Goal: Transaction & Acquisition: Purchase product/service

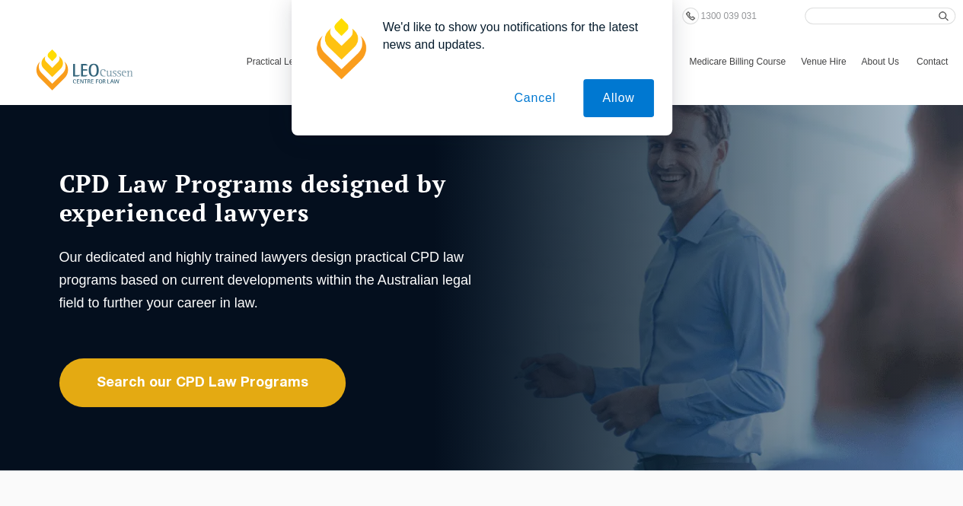
click at [547, 93] on button "Cancel" at bounding box center [535, 98] width 80 height 38
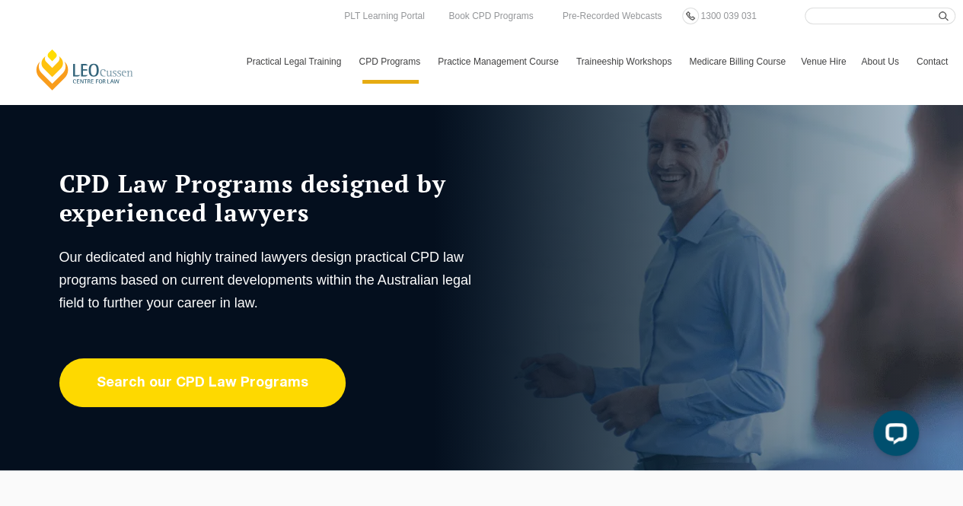
click at [186, 371] on link "Search our CPD Law Programs" at bounding box center [202, 383] width 286 height 49
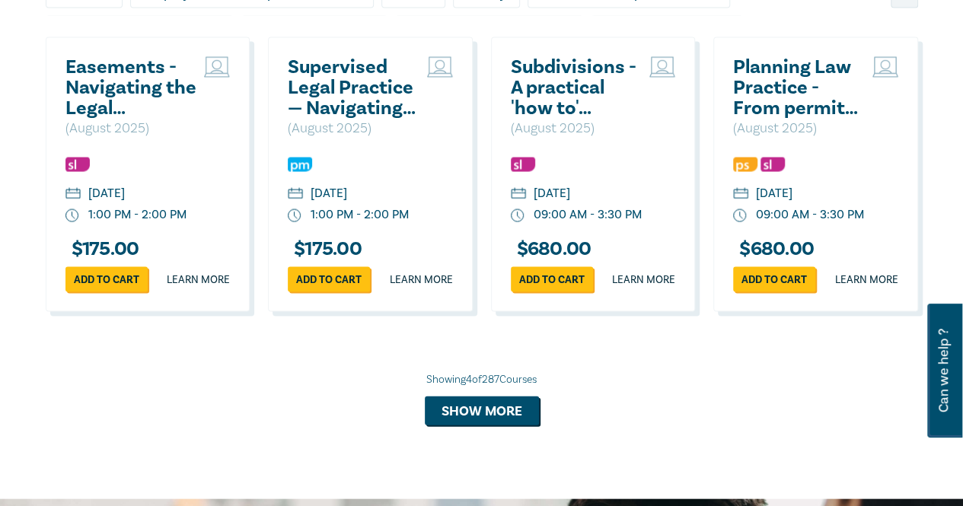
scroll to position [1447, 0]
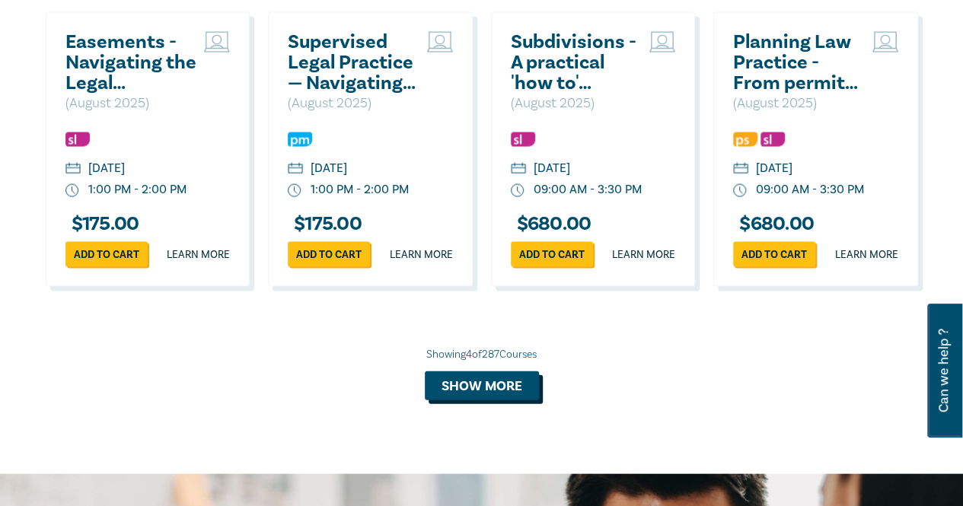
click at [484, 400] on button "Show more" at bounding box center [482, 386] width 114 height 29
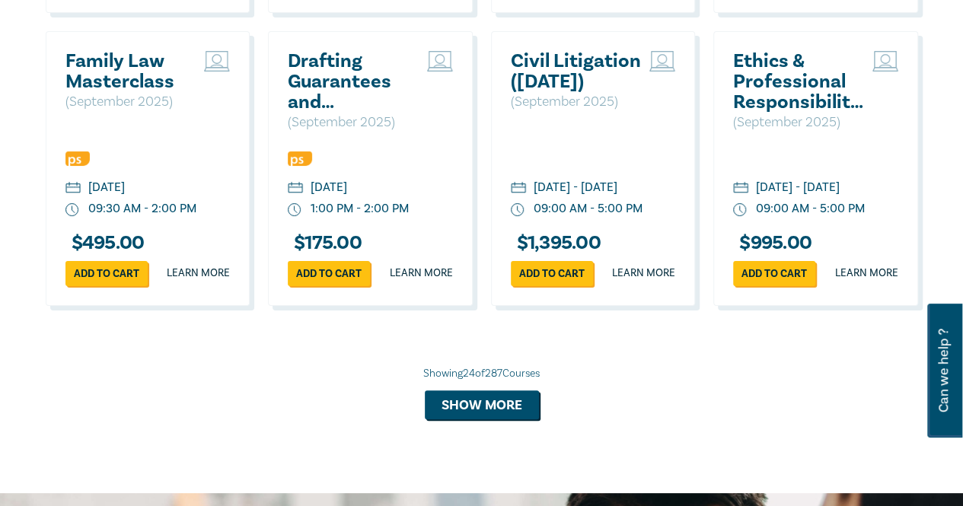
scroll to position [2970, 0]
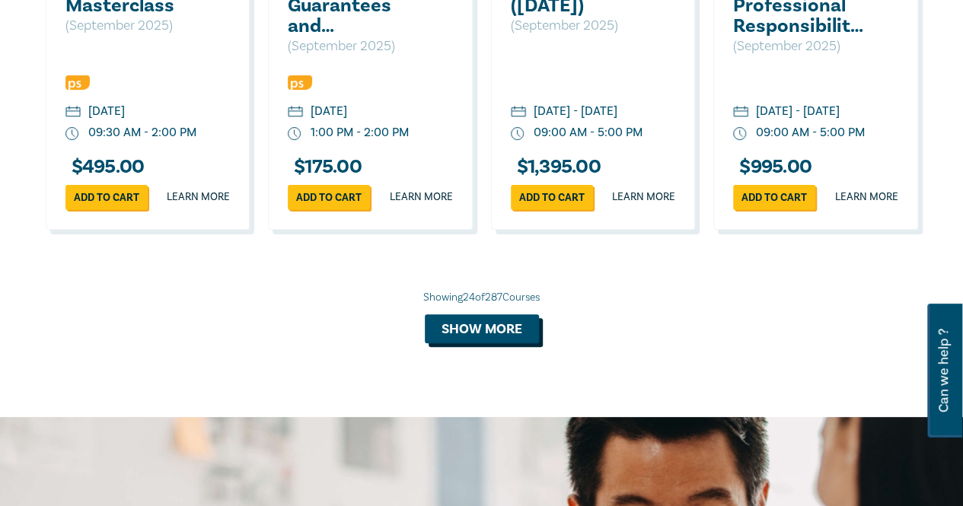
click at [519, 343] on button "Show more" at bounding box center [482, 329] width 114 height 29
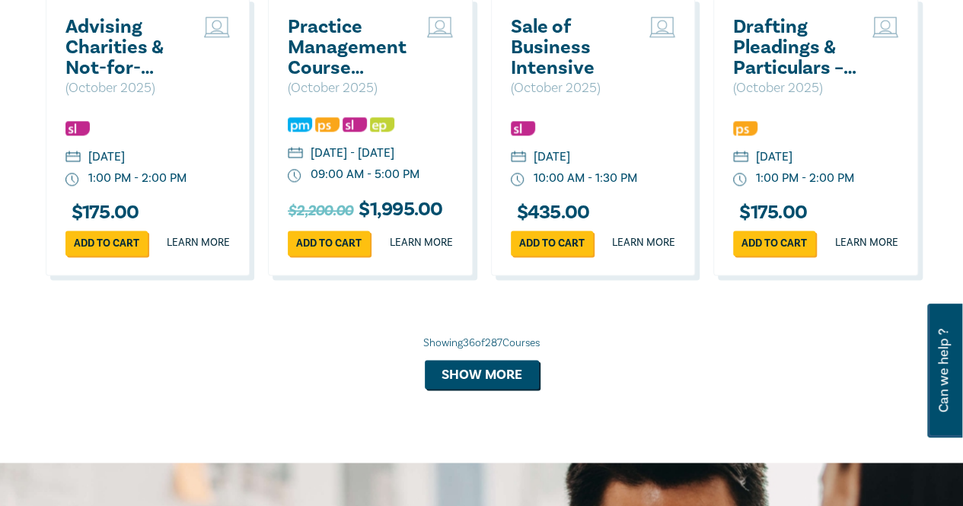
scroll to position [3960, 0]
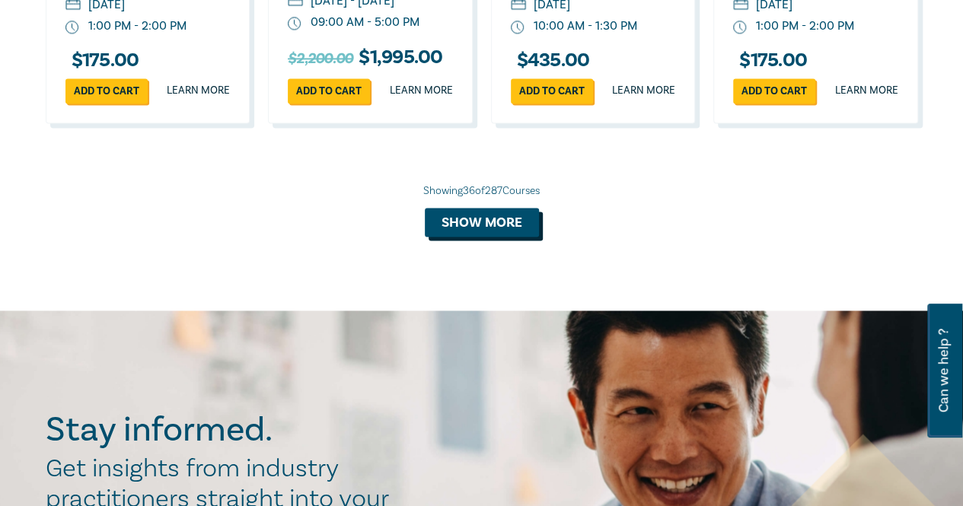
drag, startPoint x: 475, startPoint y: 353, endPoint x: 487, endPoint y: 346, distance: 14.0
click at [474, 237] on button "Show more" at bounding box center [482, 222] width 114 height 29
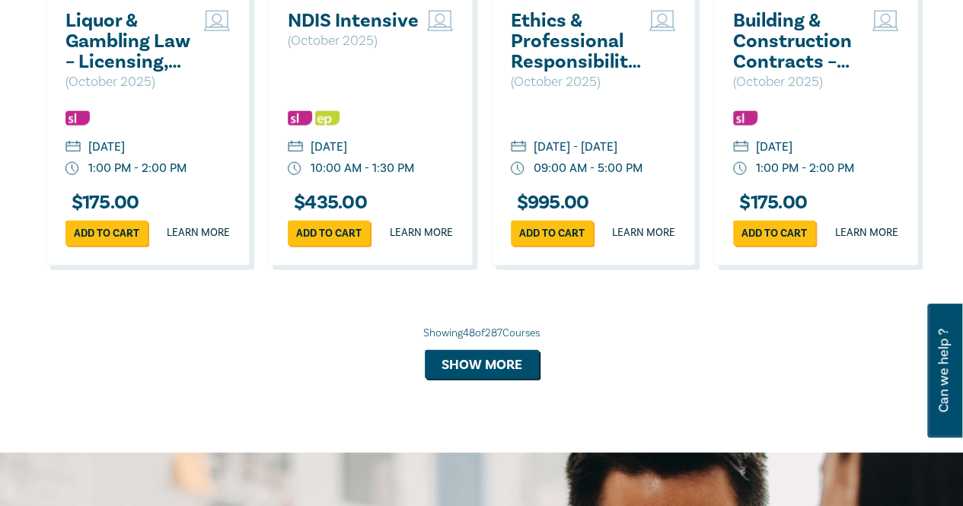
scroll to position [4721, 0]
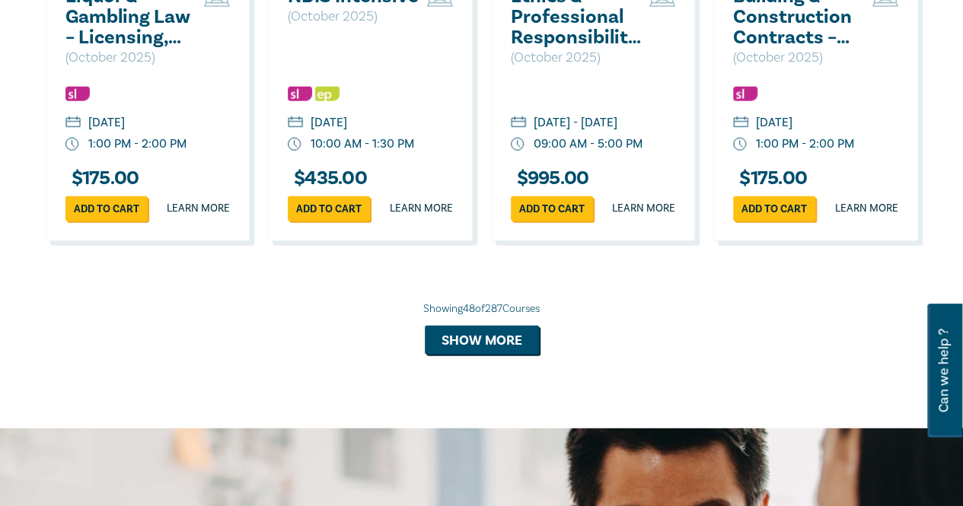
click at [778, 48] on h2 "Building & Construction Contracts – Contract Interpretation following Pafburn" at bounding box center [799, 17] width 132 height 62
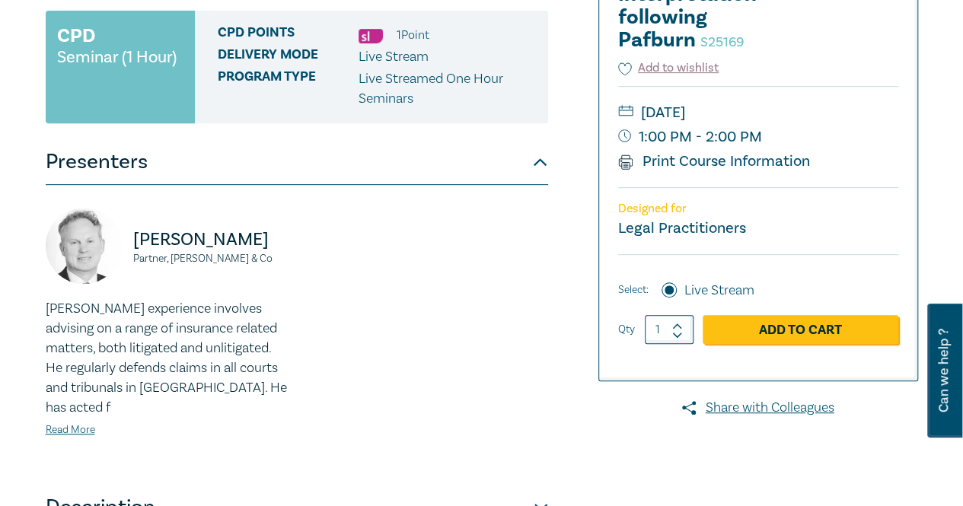
scroll to position [381, 0]
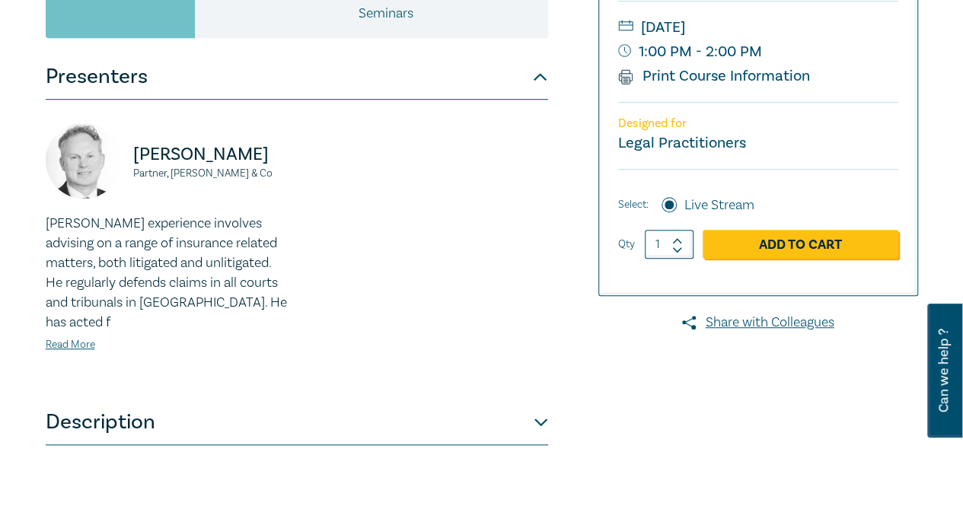
click at [429, 407] on button "Description" at bounding box center [297, 423] width 503 height 46
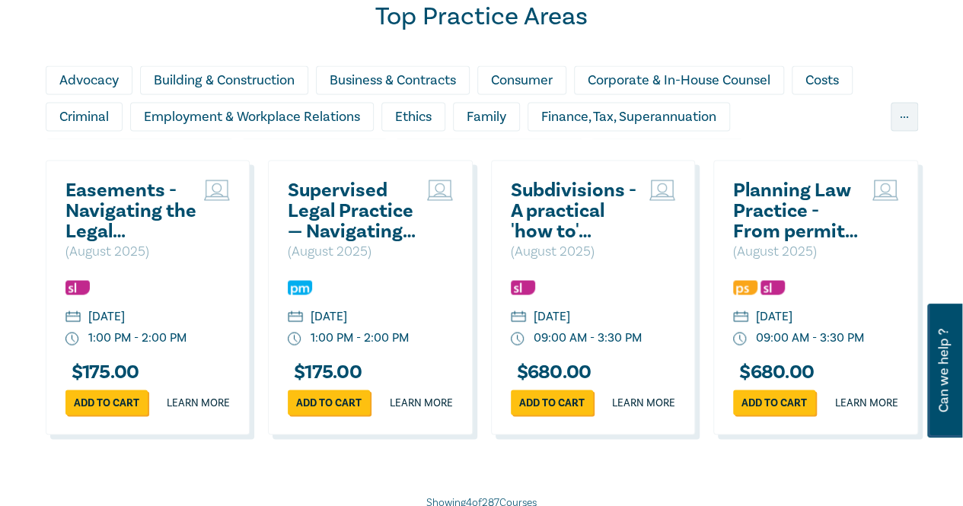
scroll to position [1295, 0]
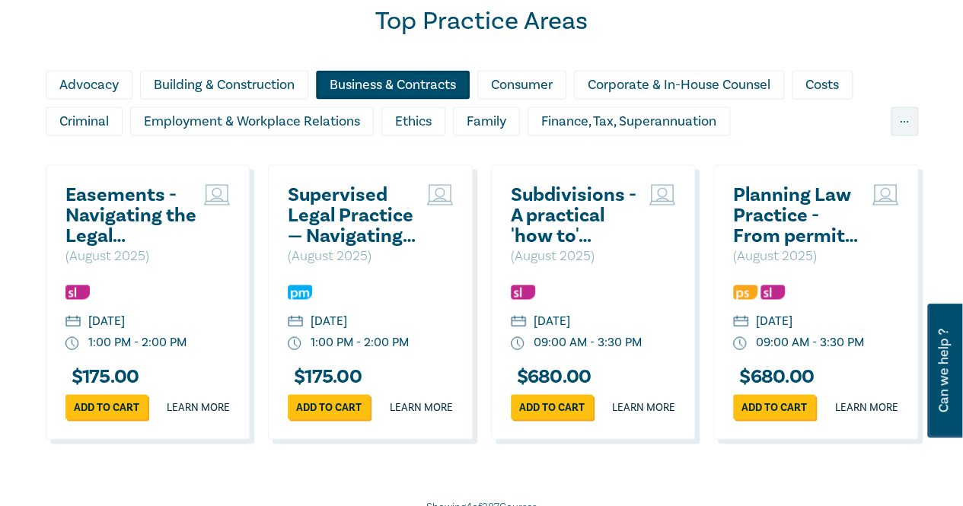
click at [343, 88] on div "Business & Contracts" at bounding box center [393, 84] width 154 height 29
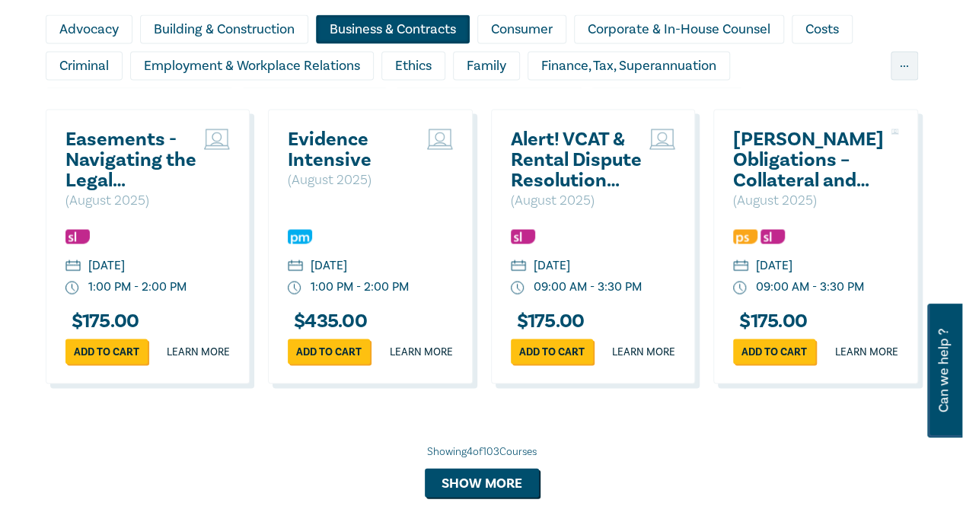
scroll to position [1447, 0]
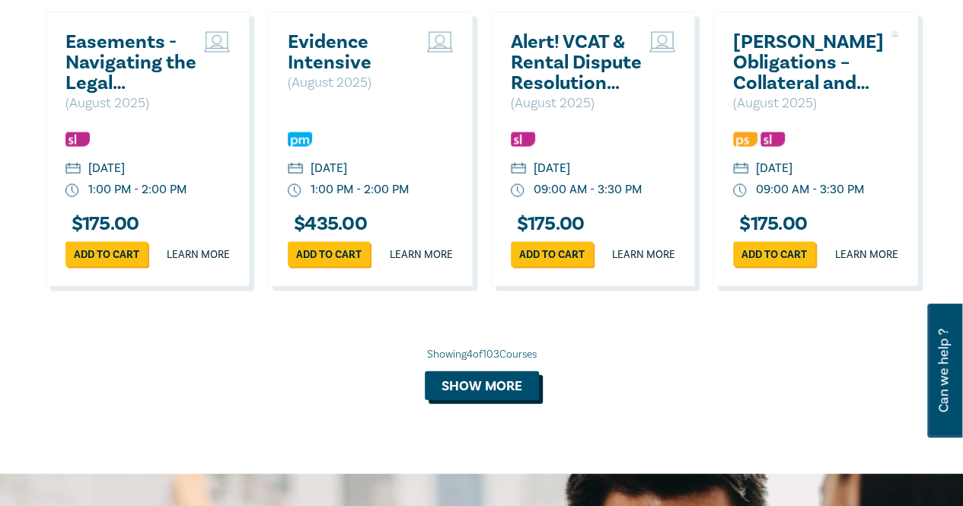
click at [479, 401] on button "Show more" at bounding box center [482, 386] width 114 height 29
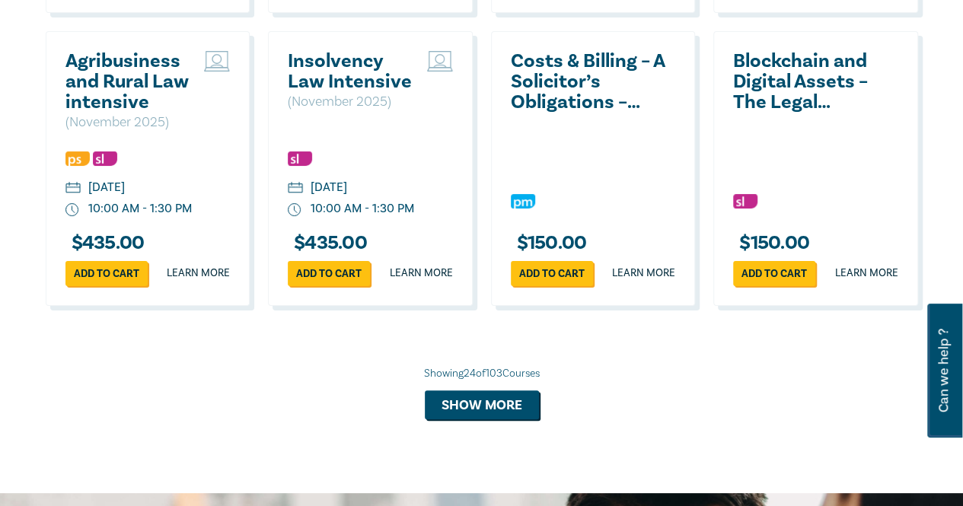
scroll to position [2970, 0]
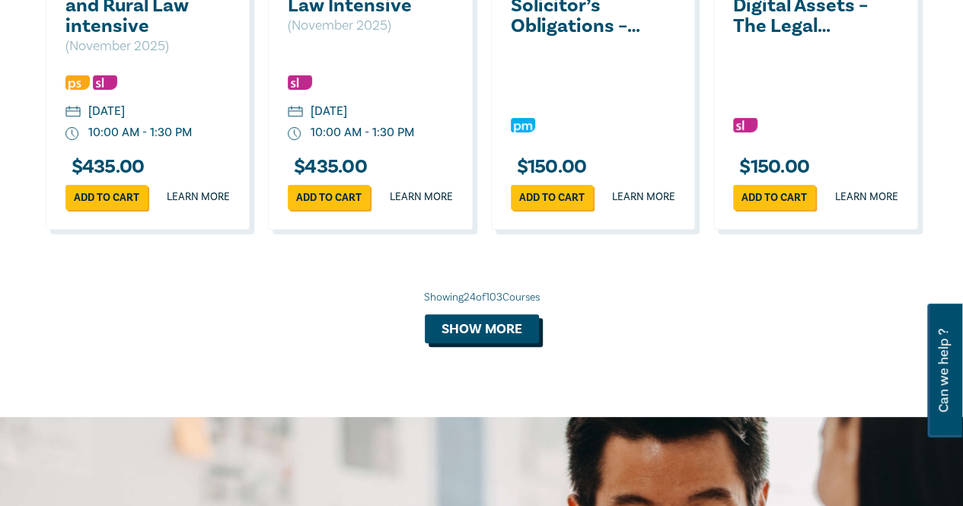
click at [496, 343] on button "Show more" at bounding box center [482, 329] width 114 height 29
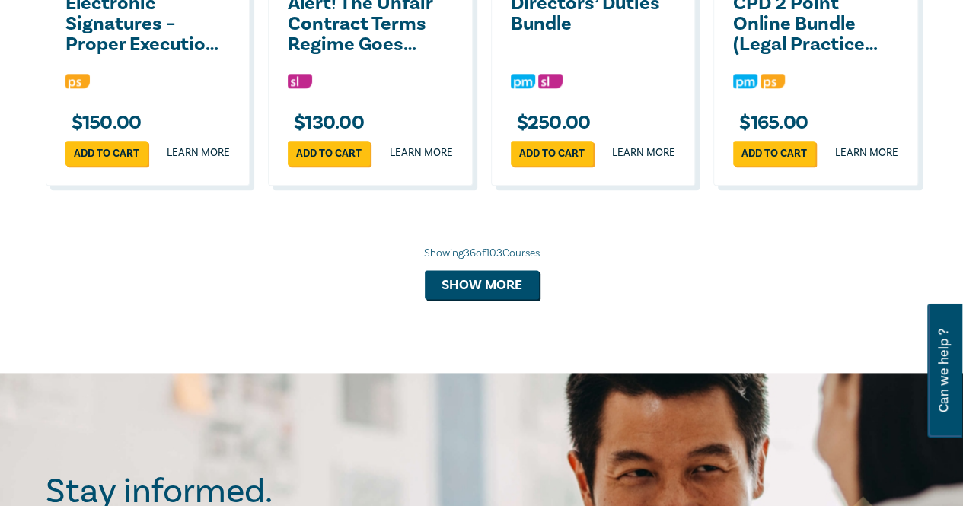
scroll to position [3731, 0]
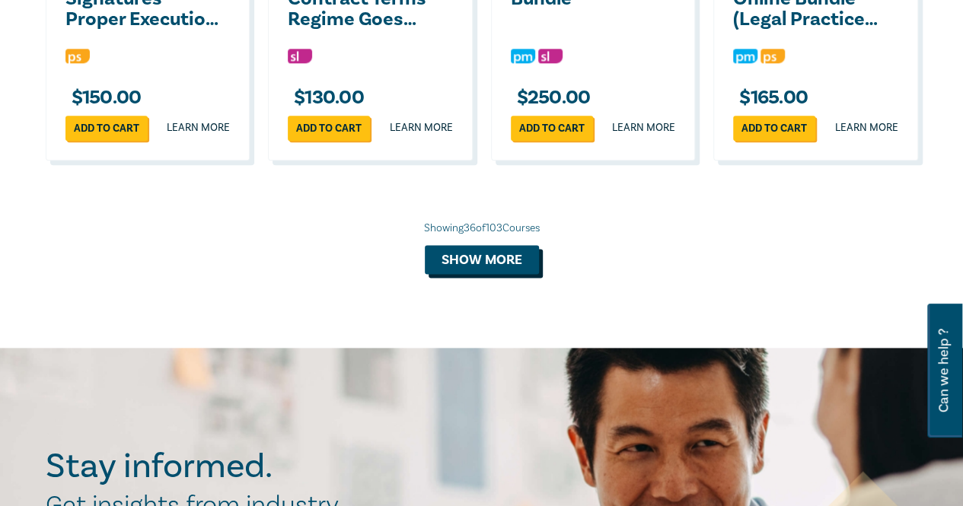
click at [490, 274] on button "Show more" at bounding box center [482, 259] width 114 height 29
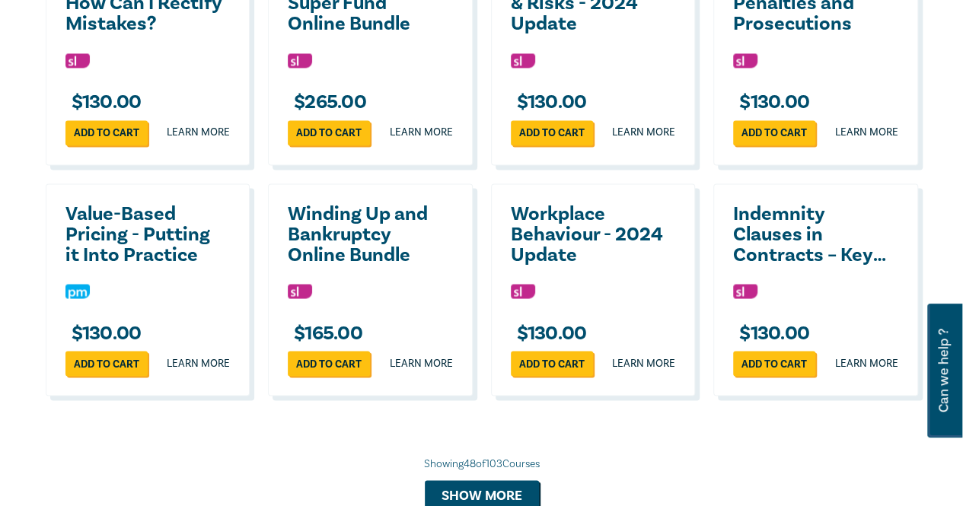
scroll to position [4341, 0]
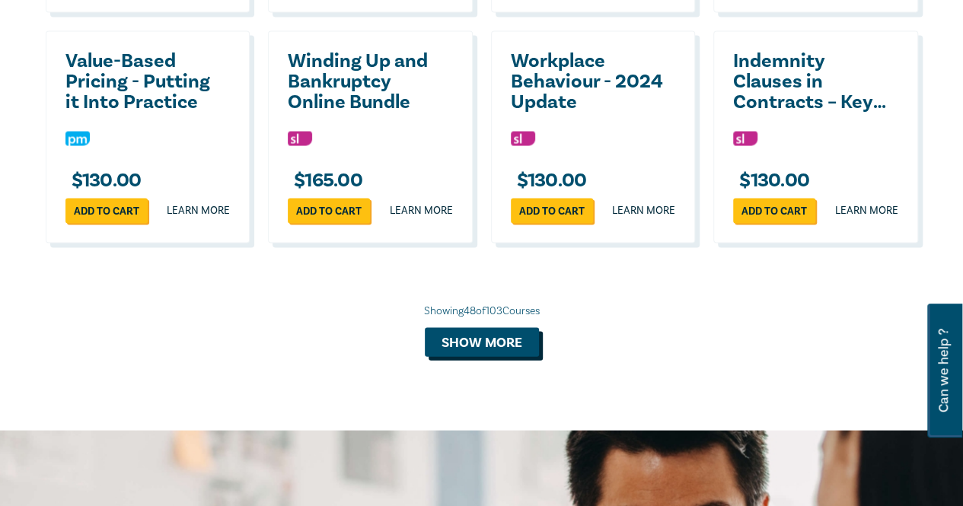
click at [500, 357] on button "Show more" at bounding box center [482, 342] width 114 height 29
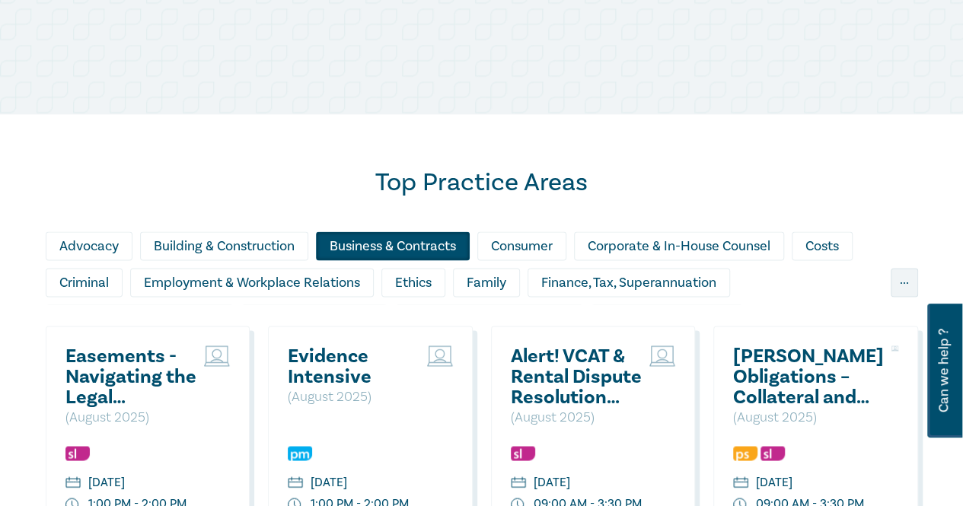
scroll to position [1142, 0]
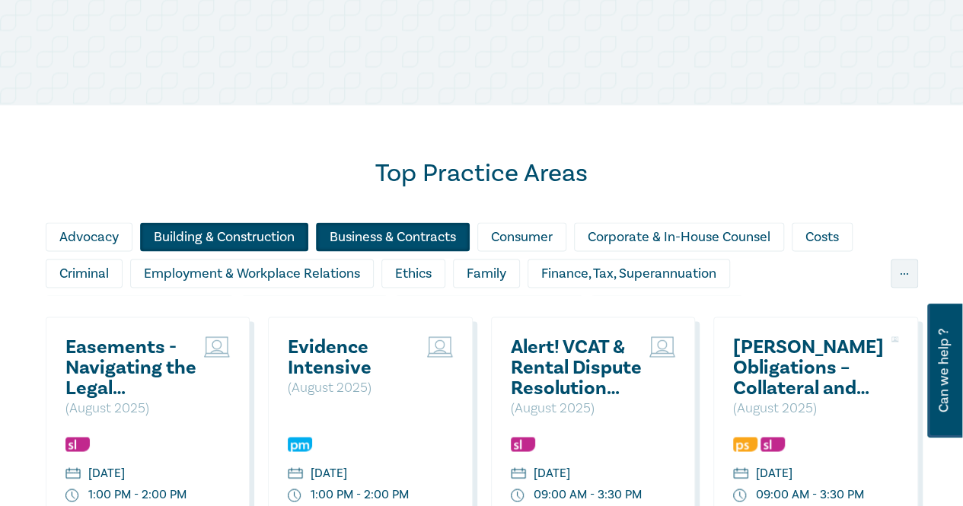
click at [184, 241] on div "Building & Construction" at bounding box center [224, 236] width 168 height 29
click at [351, 237] on div "Business & Contracts" at bounding box center [393, 236] width 154 height 29
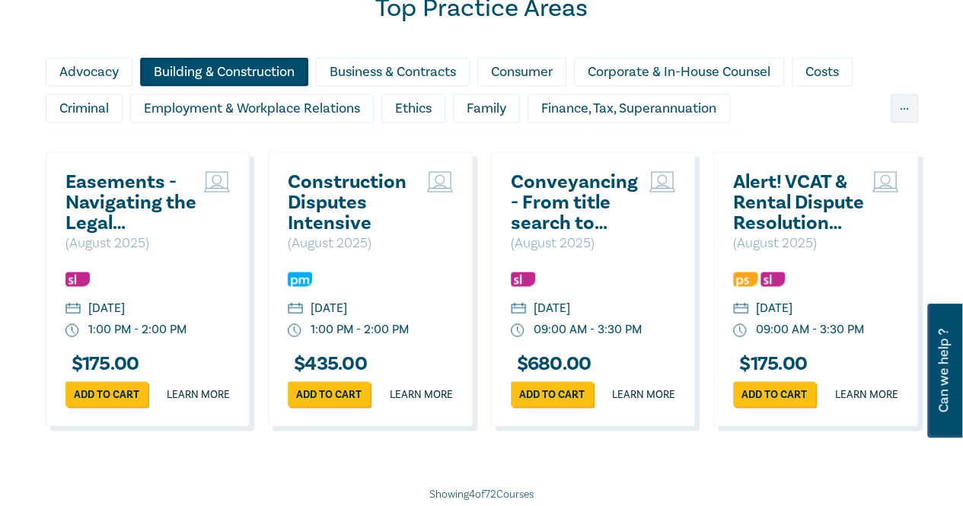
scroll to position [1447, 0]
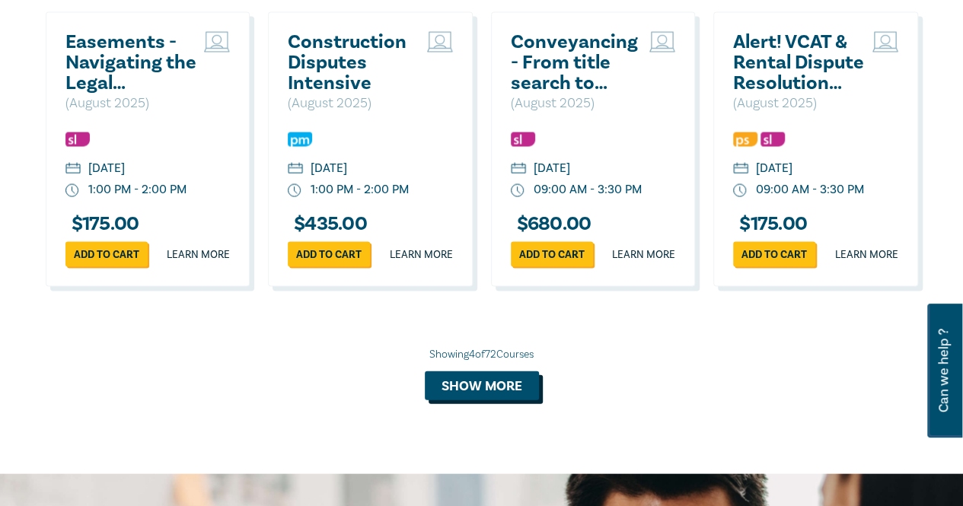
click at [515, 401] on button "Show more" at bounding box center [482, 386] width 114 height 29
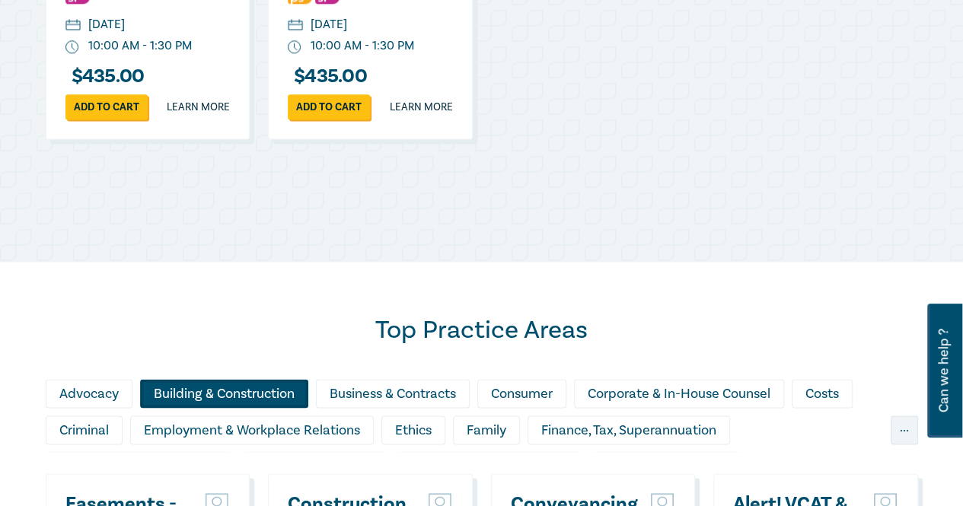
scroll to position [1066, 0]
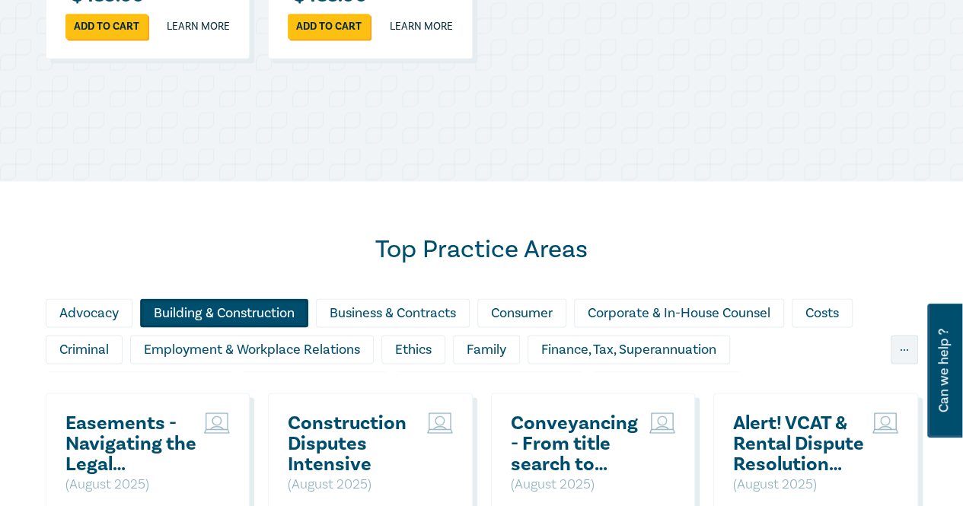
click at [263, 307] on div "Building & Construction" at bounding box center [224, 313] width 168 height 29
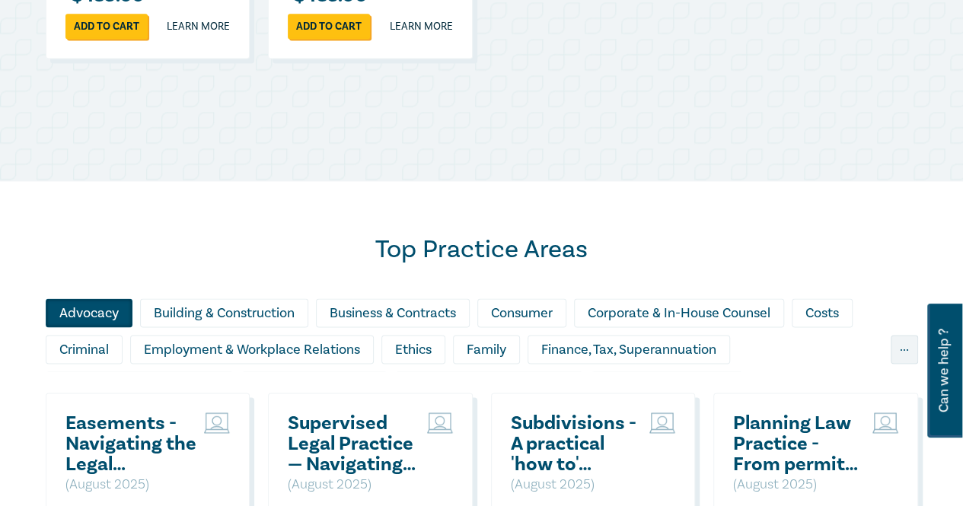
click at [111, 311] on div "Advocacy" at bounding box center [89, 313] width 87 height 29
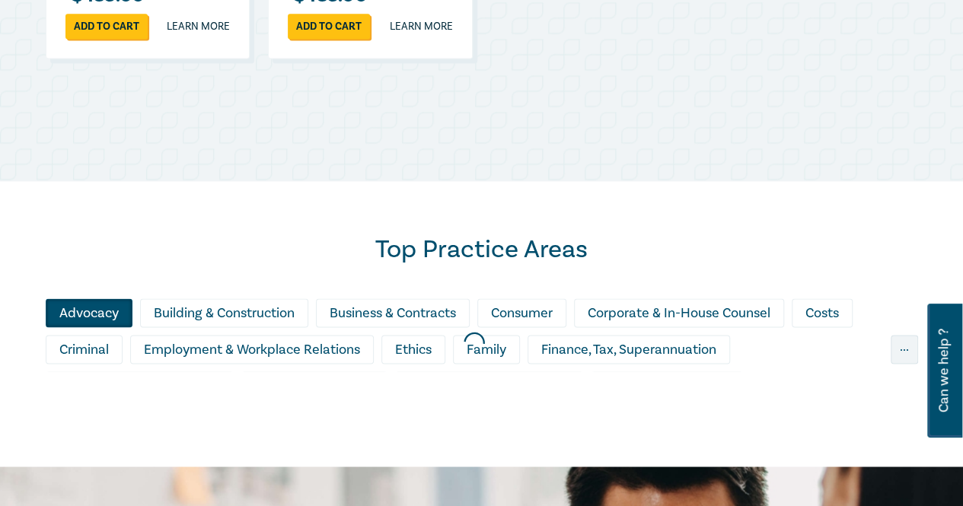
scroll to position [1295, 0]
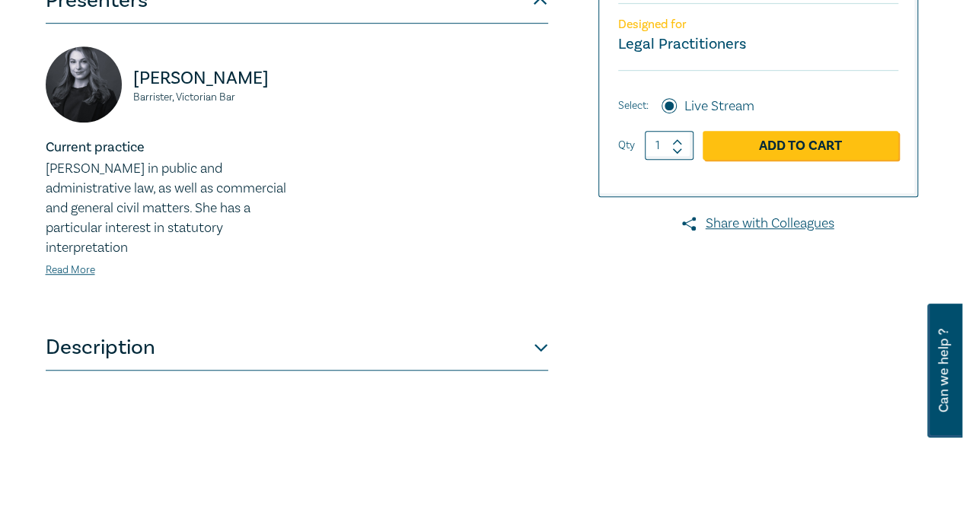
scroll to position [609, 0]
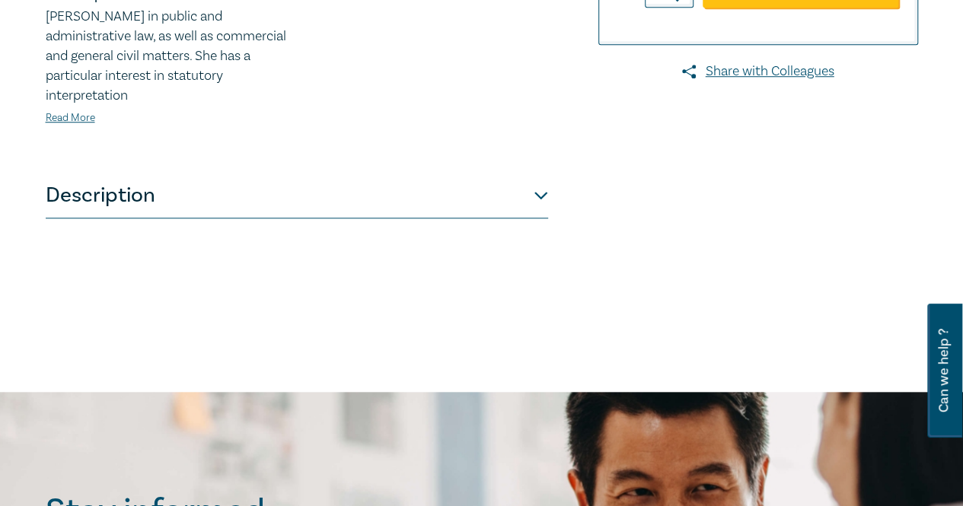
click at [528, 193] on button "Description" at bounding box center [297, 196] width 503 height 46
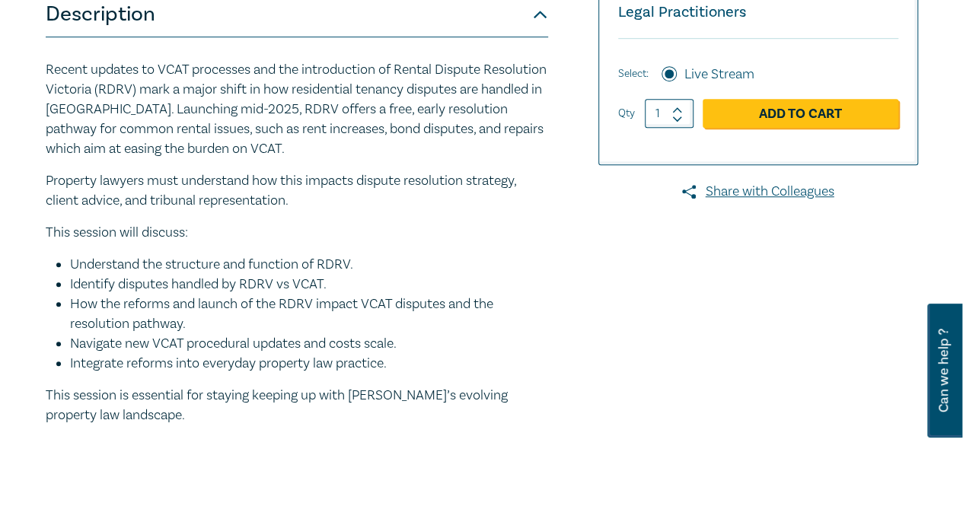
scroll to position [457, 0]
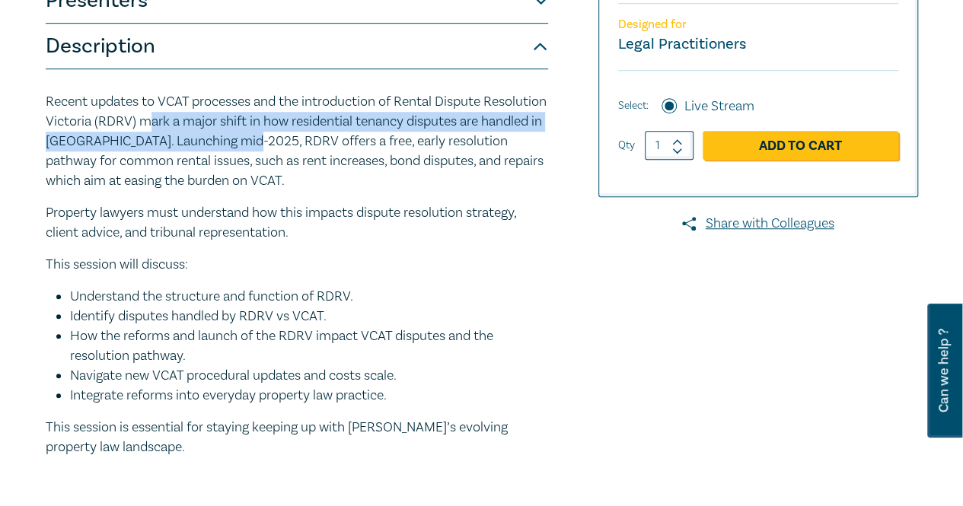
drag, startPoint x: 216, startPoint y: 122, endPoint x: 333, endPoint y: 155, distance: 121.0
click at [330, 153] on p "Recent updates to VCAT processes and the introduction of Rental Dispute Resolut…" at bounding box center [297, 141] width 503 height 99
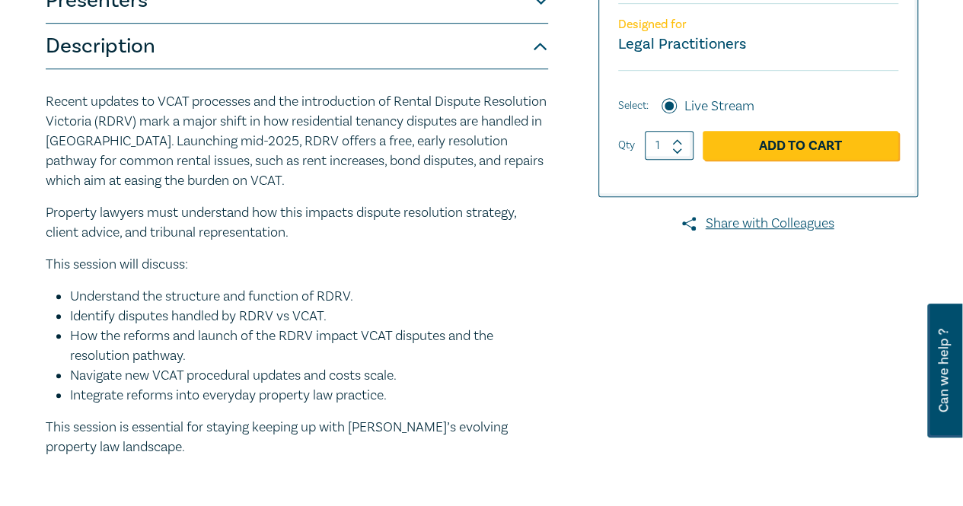
click at [298, 214] on p "Property lawyers must understand how this impacts dispute resolution strategy, …" at bounding box center [297, 223] width 503 height 40
drag, startPoint x: 399, startPoint y: 103, endPoint x: 158, endPoint y: 119, distance: 241.9
click at [158, 119] on p "Recent updates to VCAT processes and the introduction of Rental Dispute Resolut…" at bounding box center [297, 141] width 503 height 99
copy p "Rental Dispute Resolution Victoria"
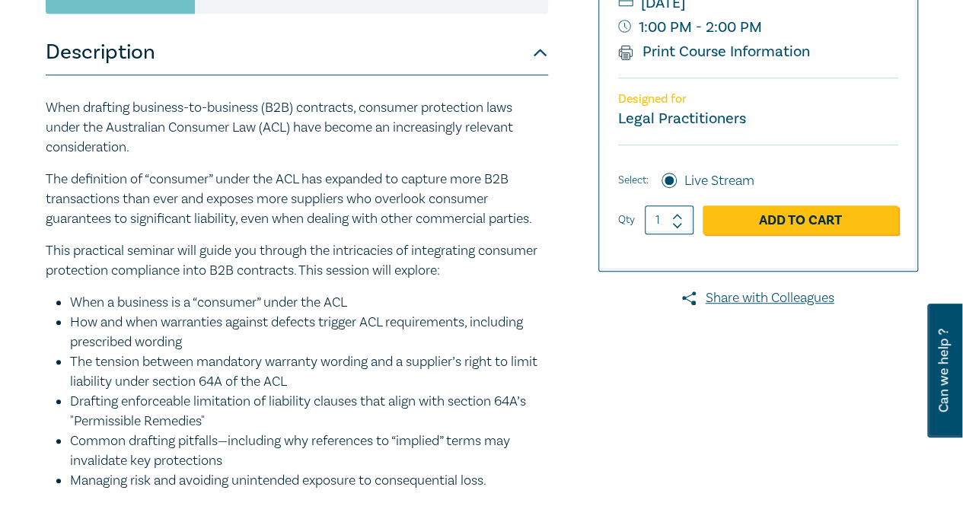
scroll to position [457, 0]
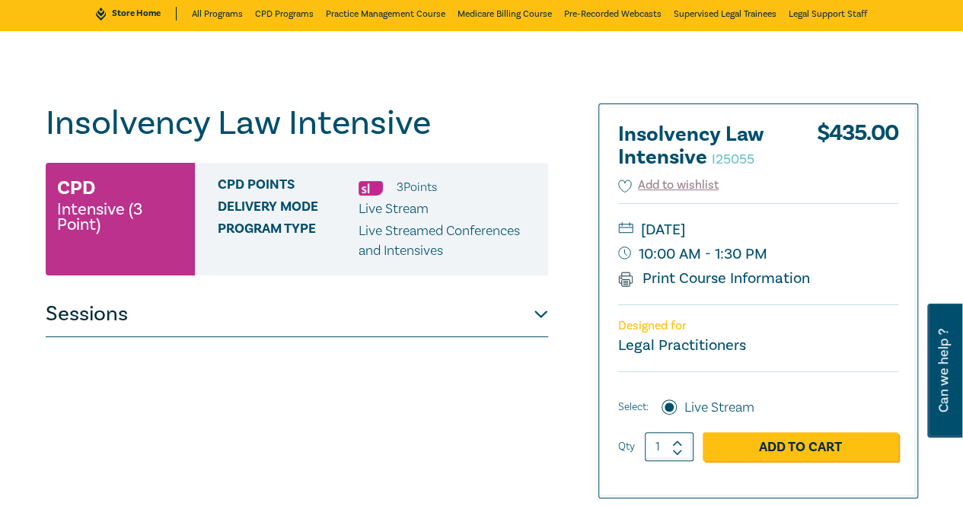
scroll to position [152, 0]
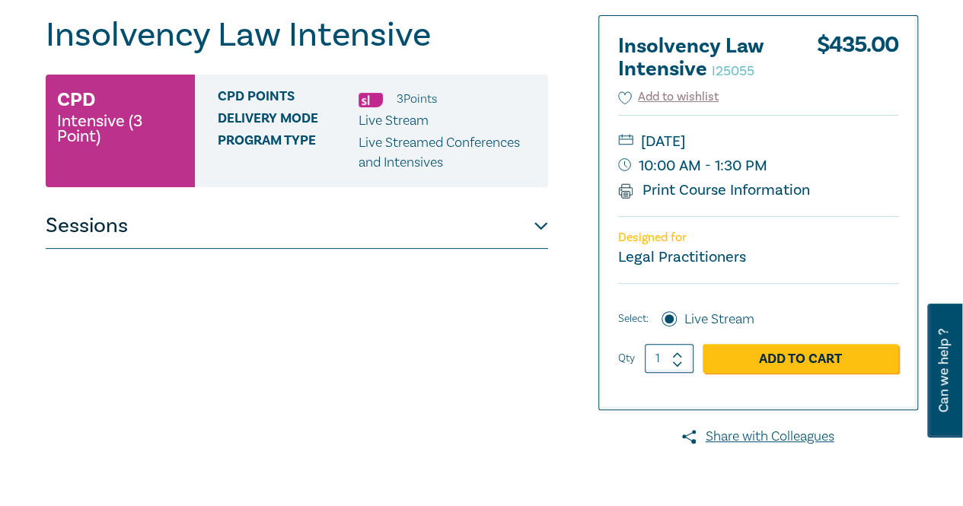
click at [465, 219] on button "Sessions" at bounding box center [297, 226] width 503 height 46
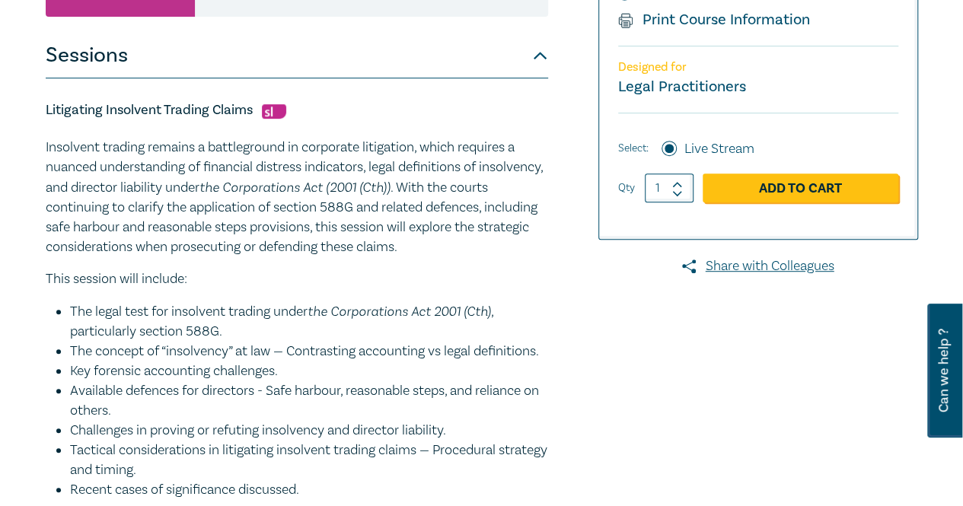
scroll to position [0, 0]
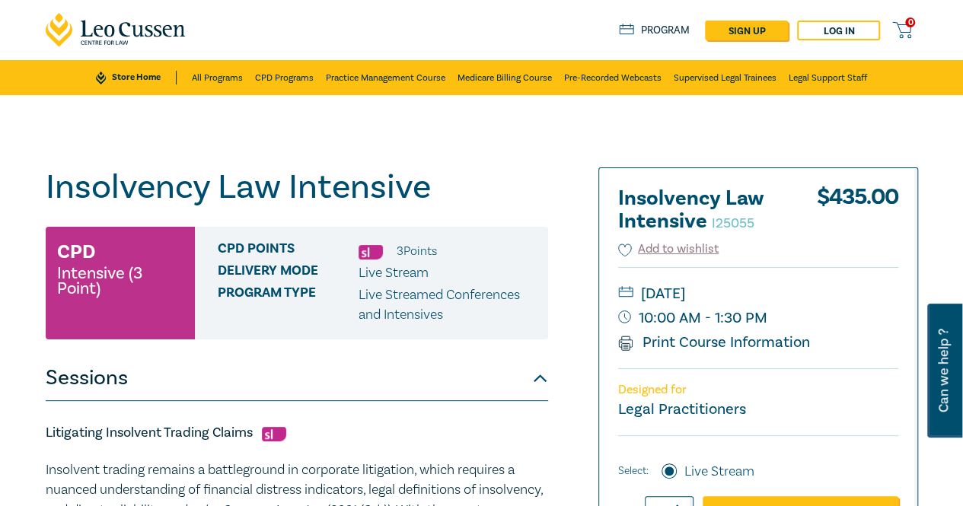
click at [900, 25] on icon at bounding box center [901, 30] width 19 height 19
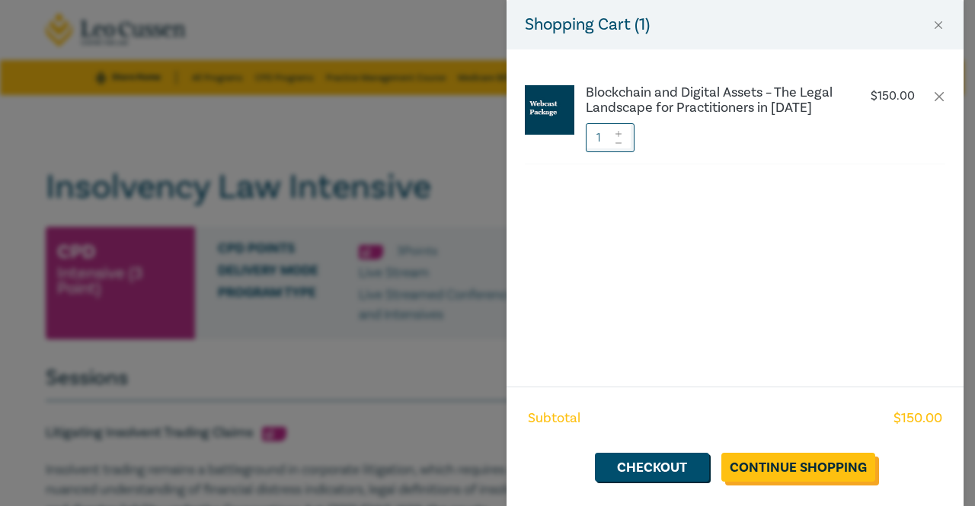
click at [790, 471] on link "Continue Shopping" at bounding box center [798, 467] width 154 height 29
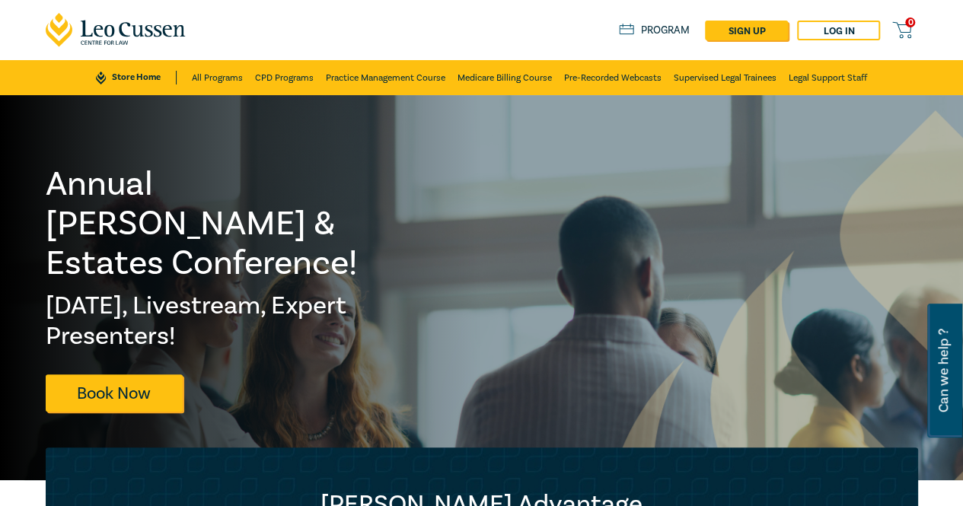
click at [903, 21] on icon at bounding box center [901, 30] width 19 height 19
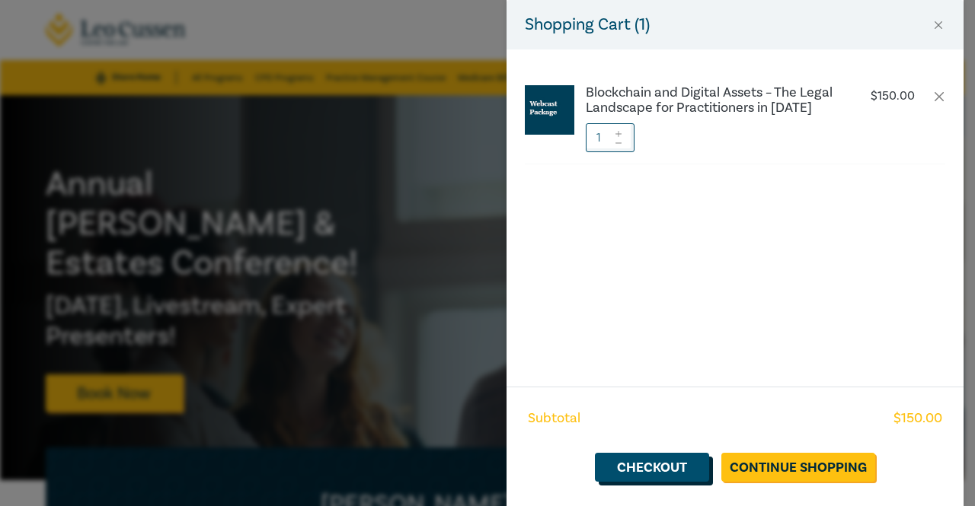
click at [653, 480] on link "Checkout" at bounding box center [652, 467] width 114 height 29
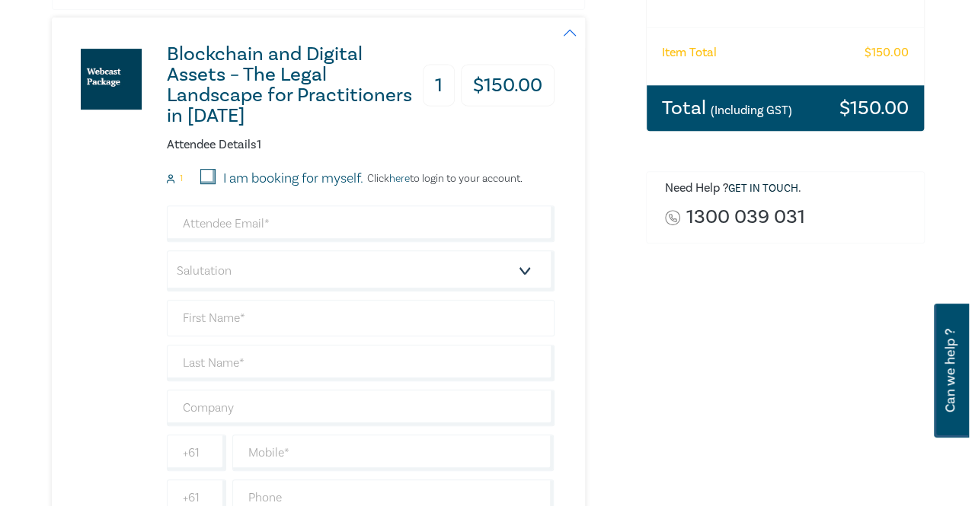
scroll to position [305, 0]
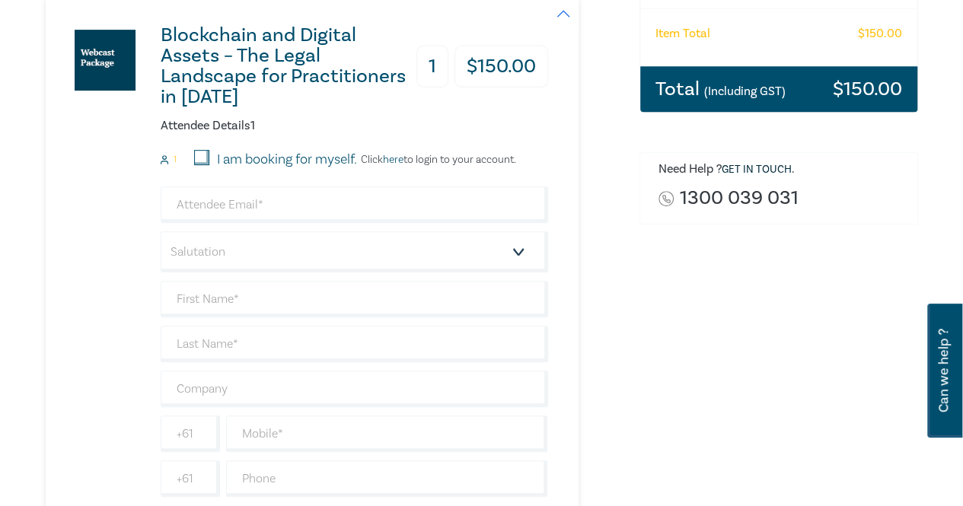
click at [335, 161] on label "I am booking for myself." at bounding box center [287, 160] width 140 height 20
click at [209, 161] on input "I am booking for myself." at bounding box center [201, 157] width 15 height 15
checkbox input "true"
click at [389, 158] on link "here" at bounding box center [393, 160] width 21 height 14
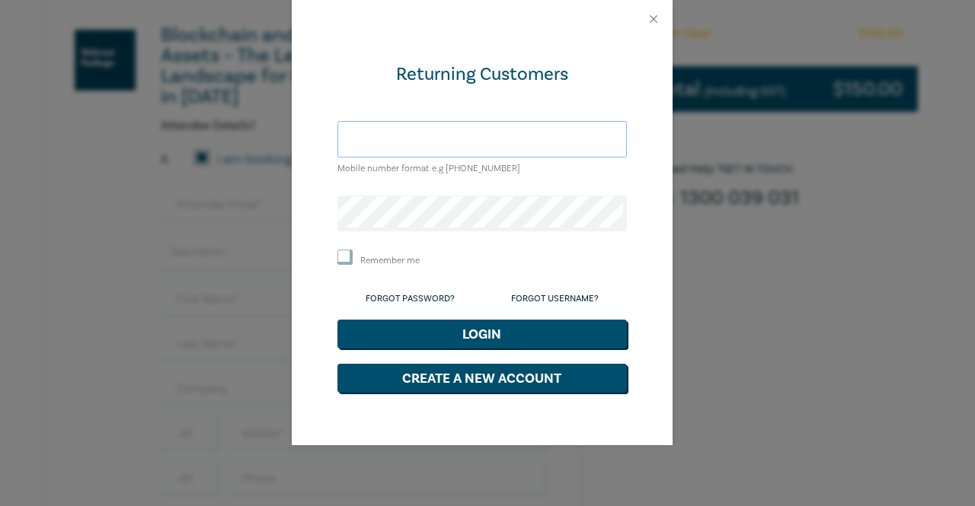
click at [429, 148] on input "text" at bounding box center [481, 139] width 289 height 37
type input "mary.wang@hiwayslaw.com.au"
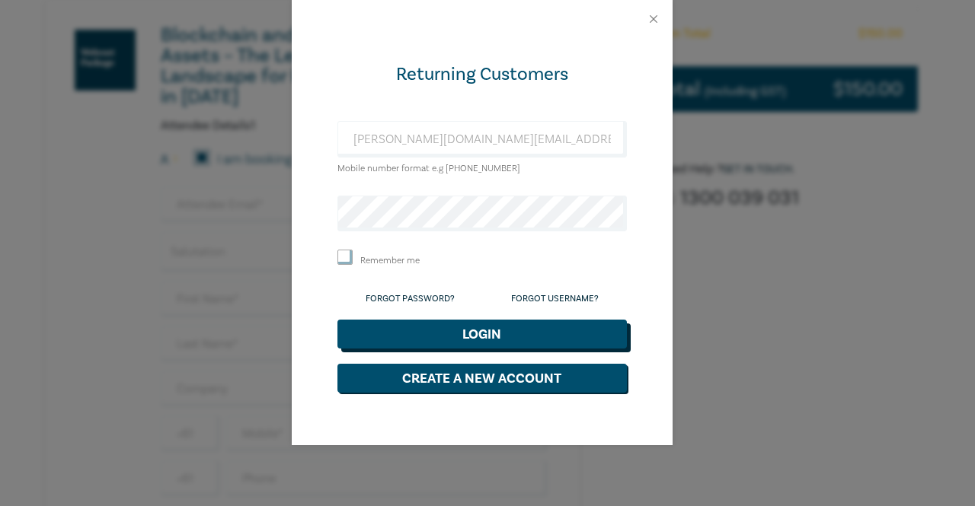
click at [465, 327] on button "Login" at bounding box center [481, 334] width 289 height 29
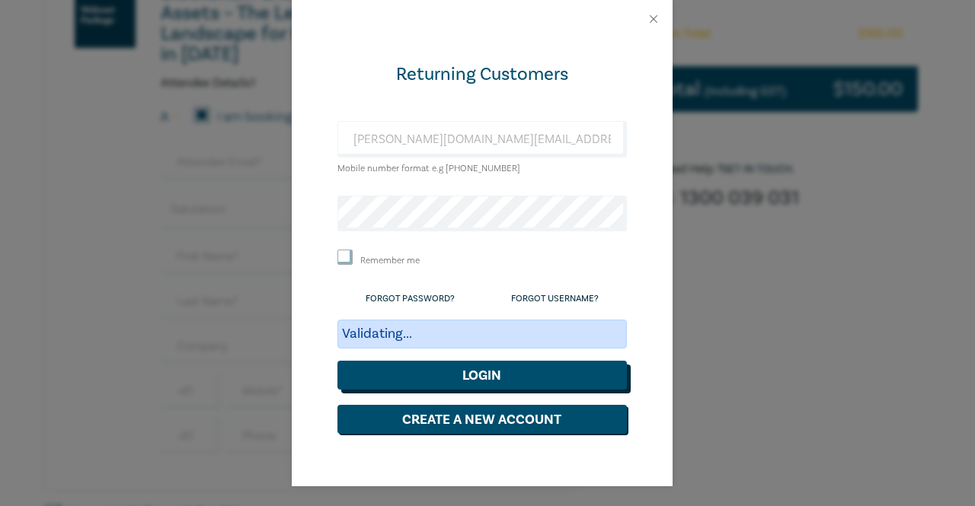
scroll to position [262, 0]
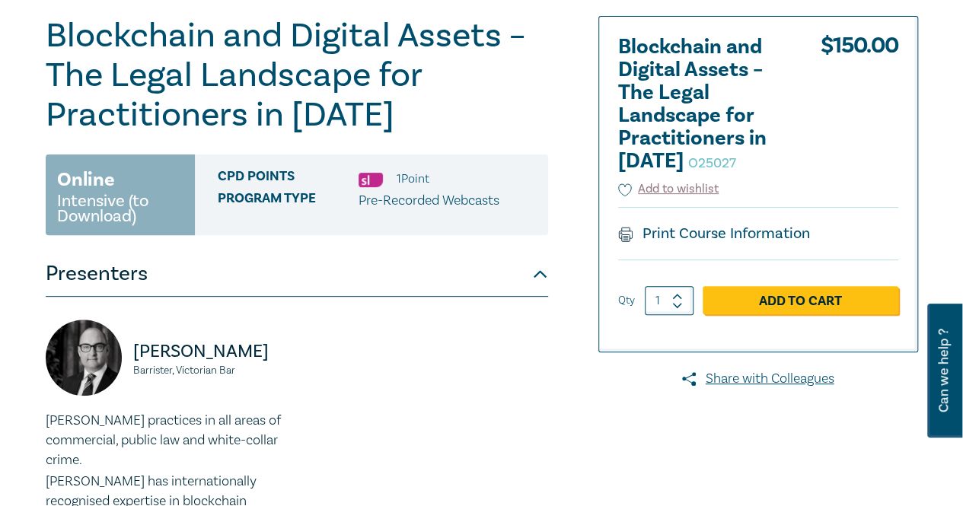
scroll to position [152, 0]
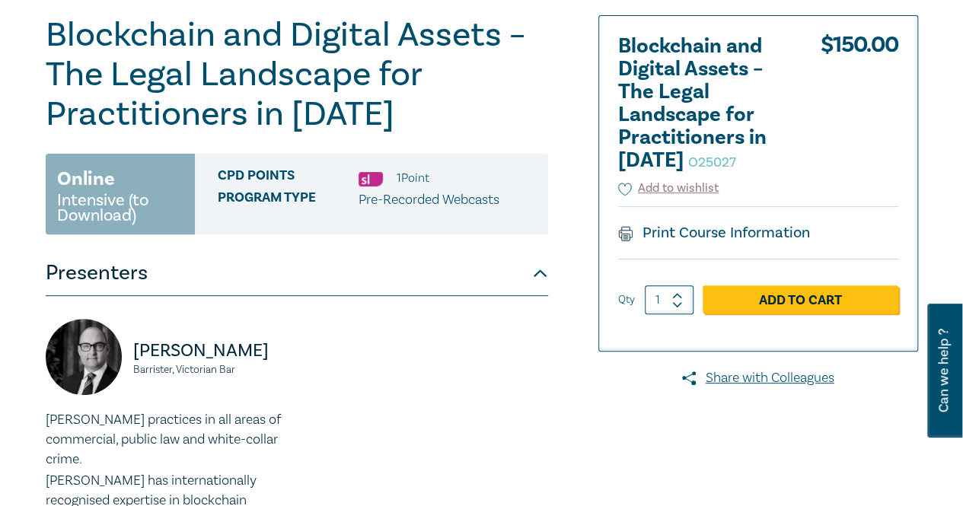
click at [458, 305] on div "[PERSON_NAME], Victorian Bar [PERSON_NAME] practices in all areas of commercial…" at bounding box center [297, 456] width 503 height 321
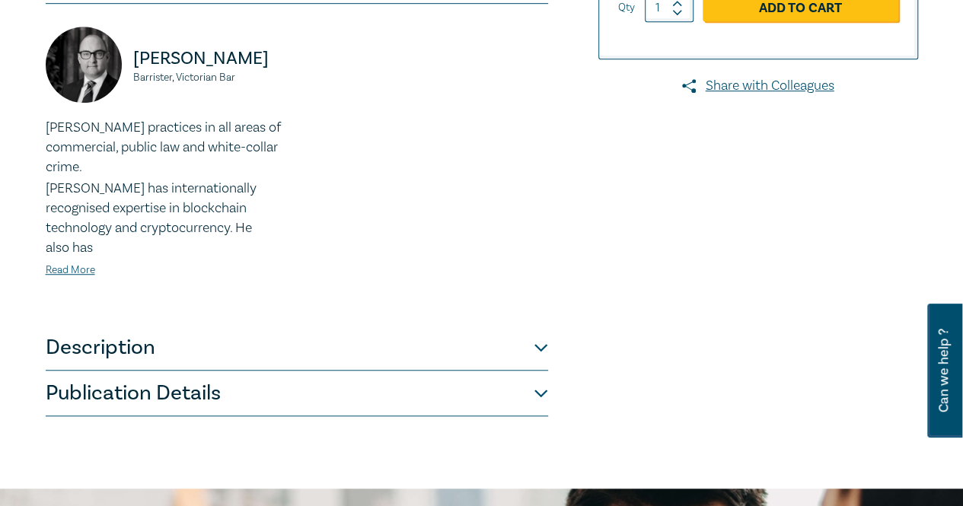
scroll to position [533, 0]
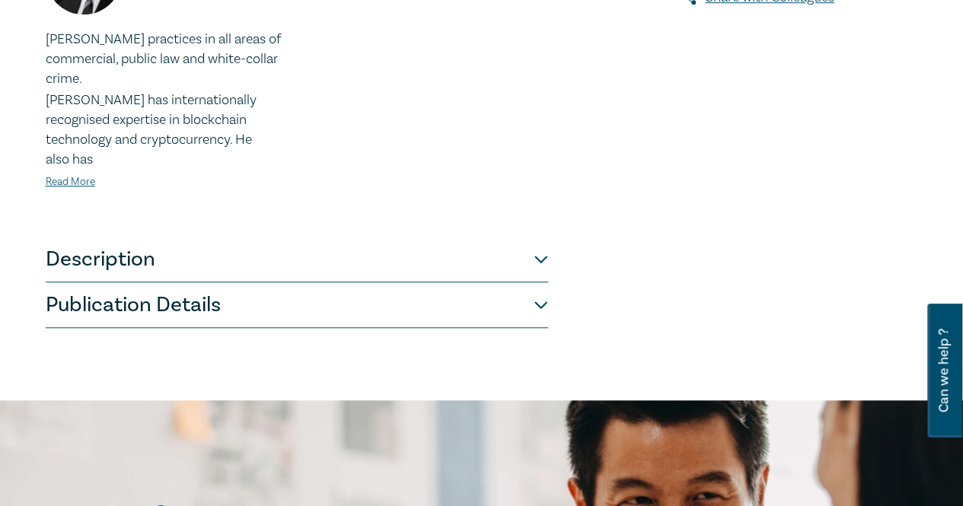
click at [532, 243] on button "Description" at bounding box center [297, 260] width 503 height 46
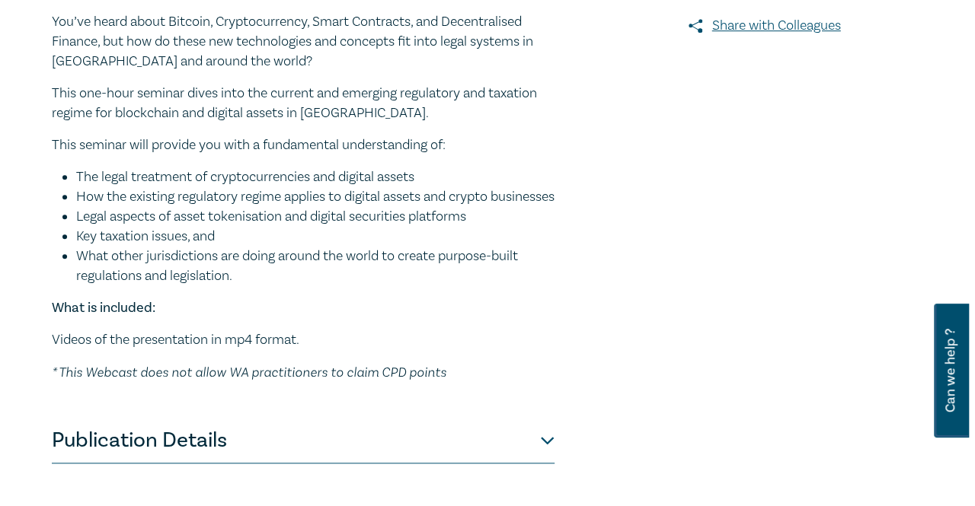
scroll to position [381, 0]
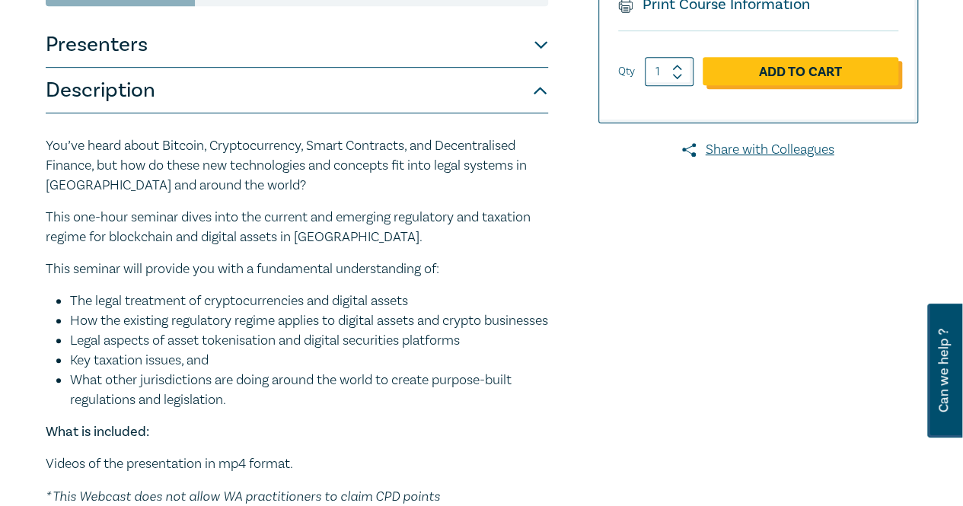
click at [870, 80] on link "Add to Cart" at bounding box center [801, 71] width 196 height 29
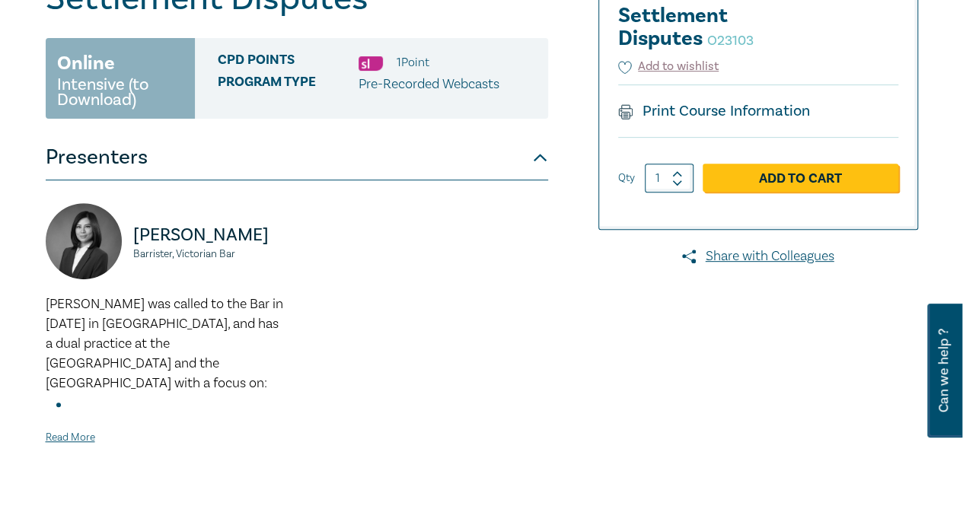
scroll to position [533, 0]
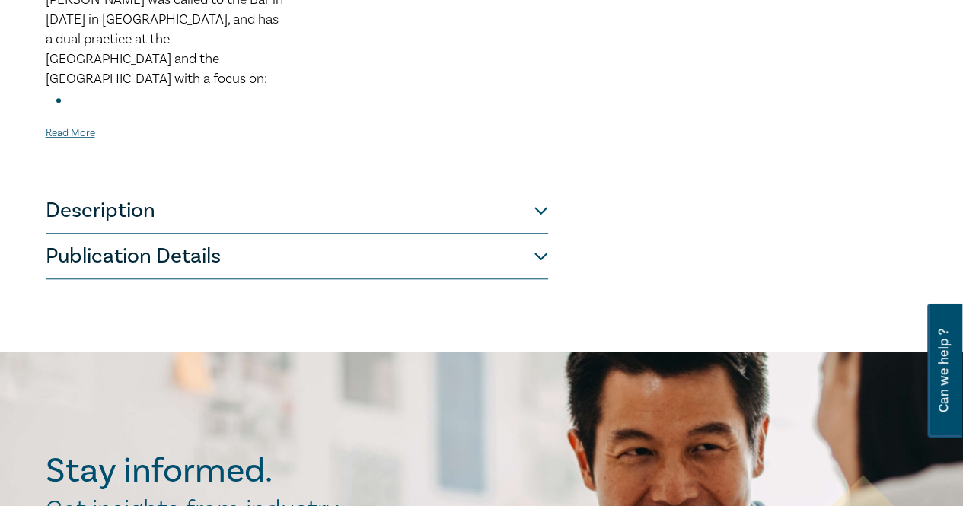
click at [328, 195] on button "Description" at bounding box center [297, 211] width 503 height 46
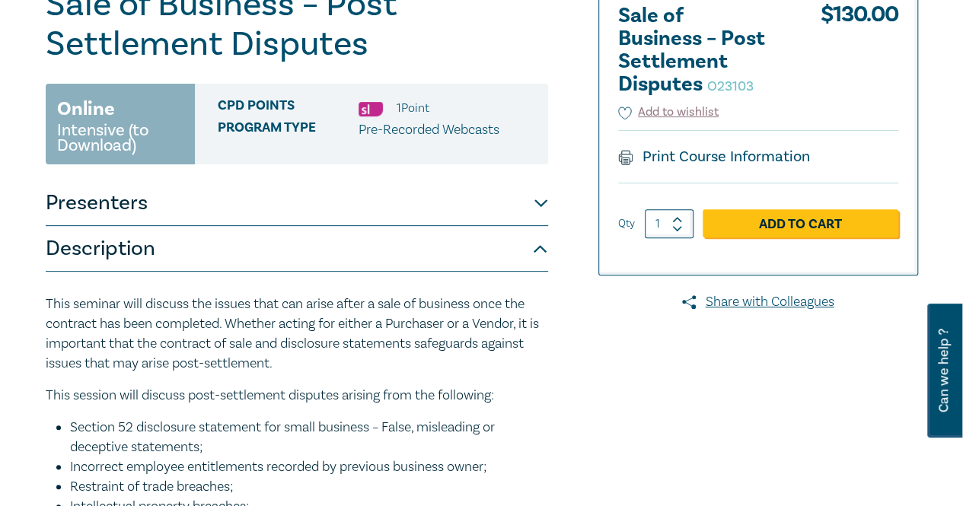
scroll to position [69, 0]
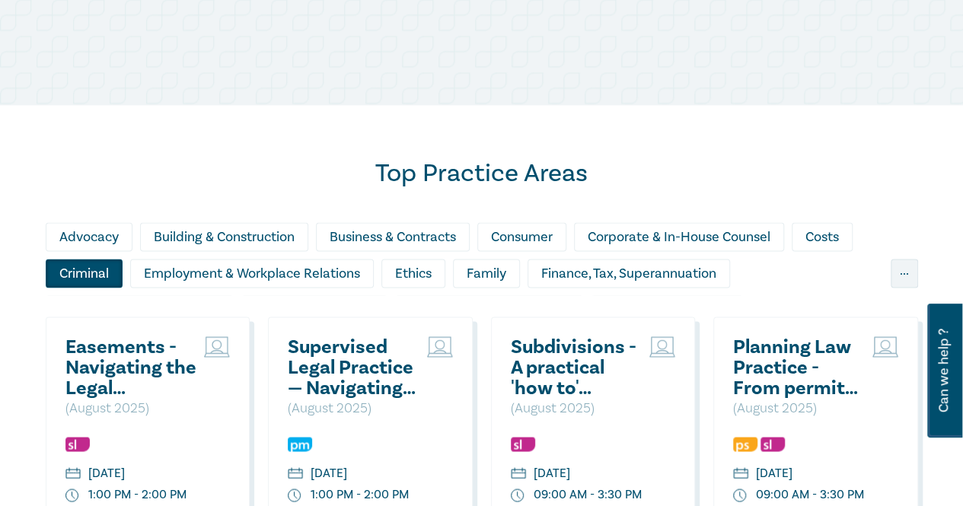
scroll to position [1142, 0]
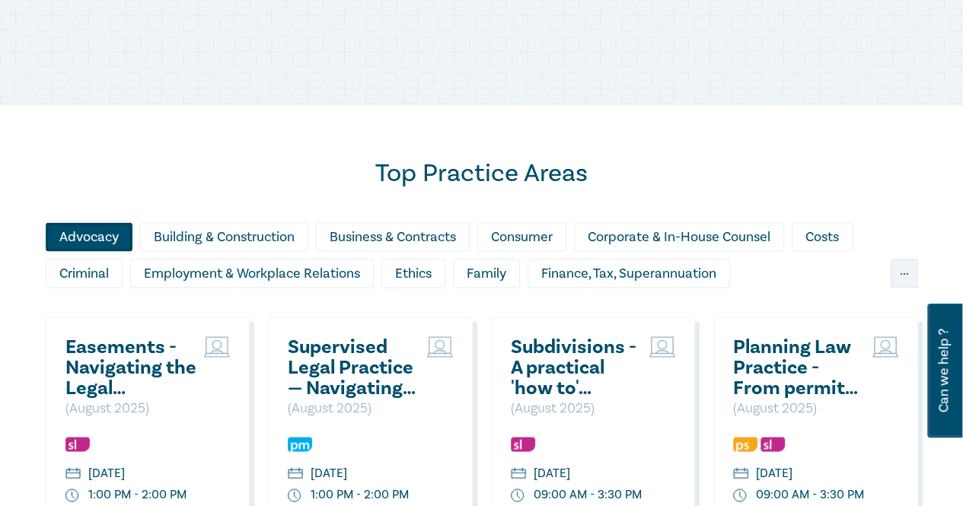
click at [79, 233] on div "Advocacy" at bounding box center [89, 236] width 87 height 29
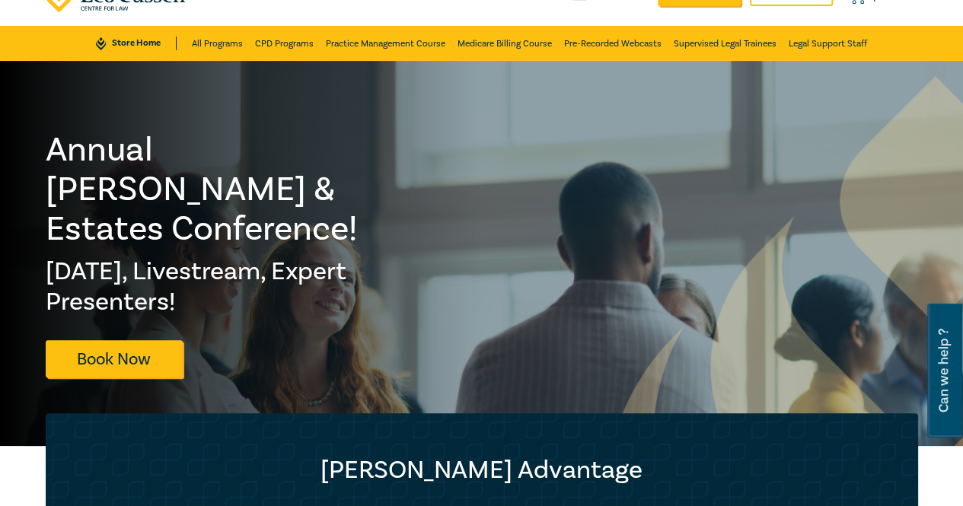
scroll to position [0, 0]
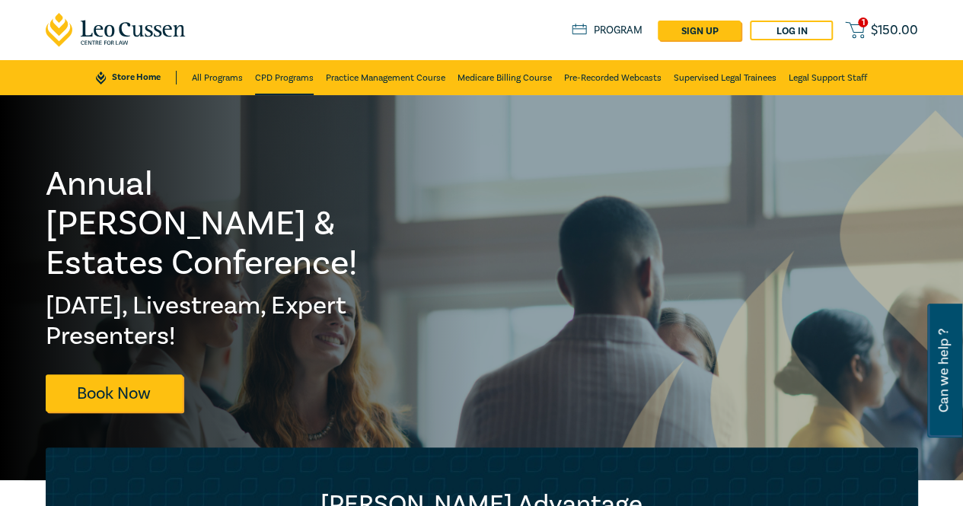
click at [267, 77] on link "CPD Programs" at bounding box center [284, 77] width 59 height 35
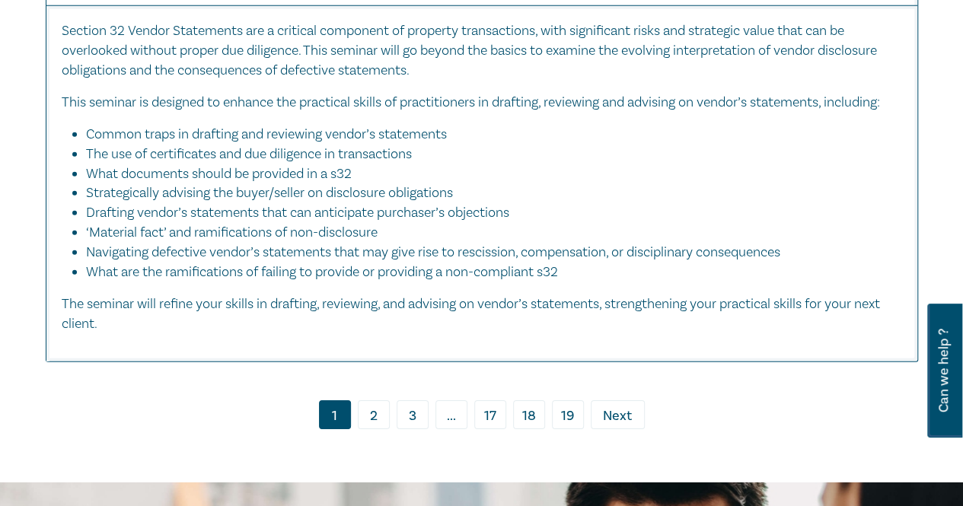
scroll to position [7920, 0]
click at [362, 407] on link "2" at bounding box center [374, 414] width 32 height 29
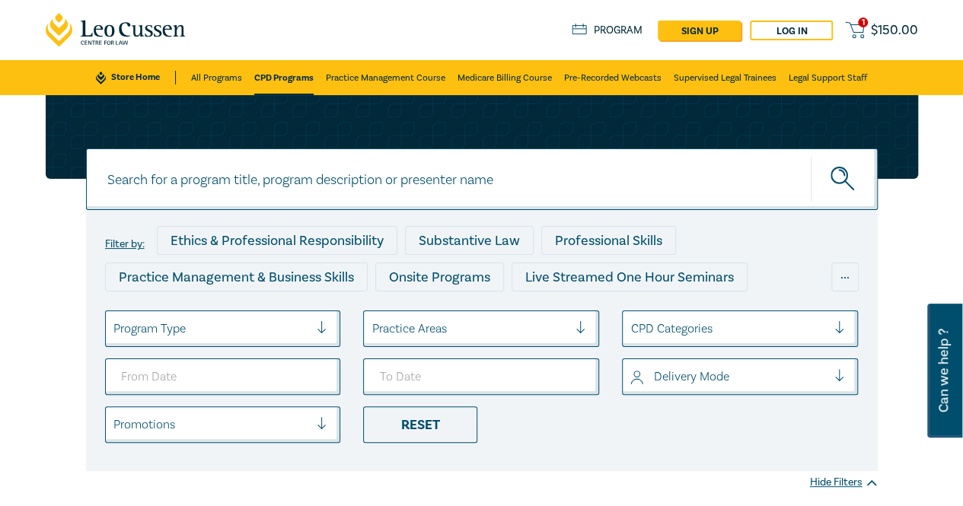
click at [868, 28] on link "1 $ 150.00" at bounding box center [881, 30] width 72 height 19
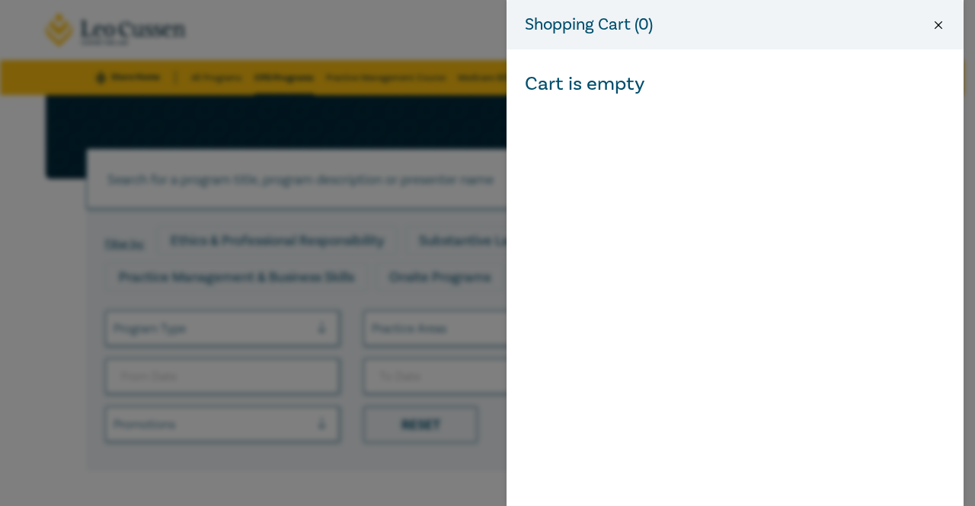
click at [942, 24] on button "Close" at bounding box center [938, 25] width 14 height 14
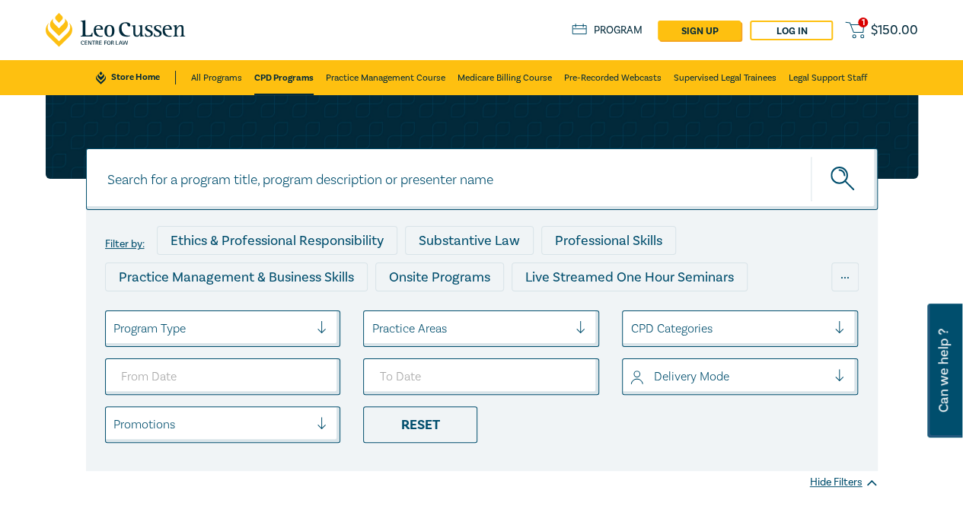
click at [612, 34] on link "Program" at bounding box center [607, 31] width 71 height 14
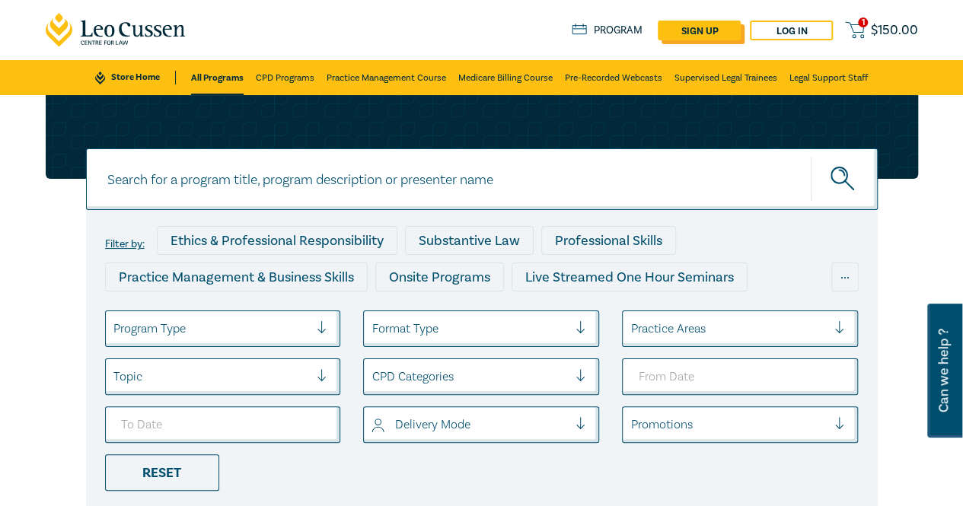
click at [704, 29] on link "sign up" at bounding box center [699, 31] width 83 height 20
select select "AU"
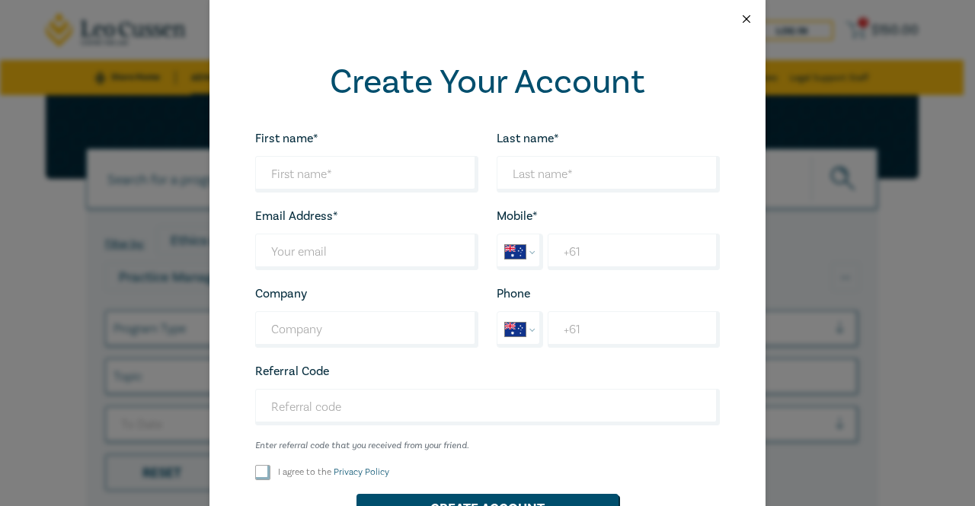
click at [740, 24] on button "Close" at bounding box center [746, 19] width 14 height 14
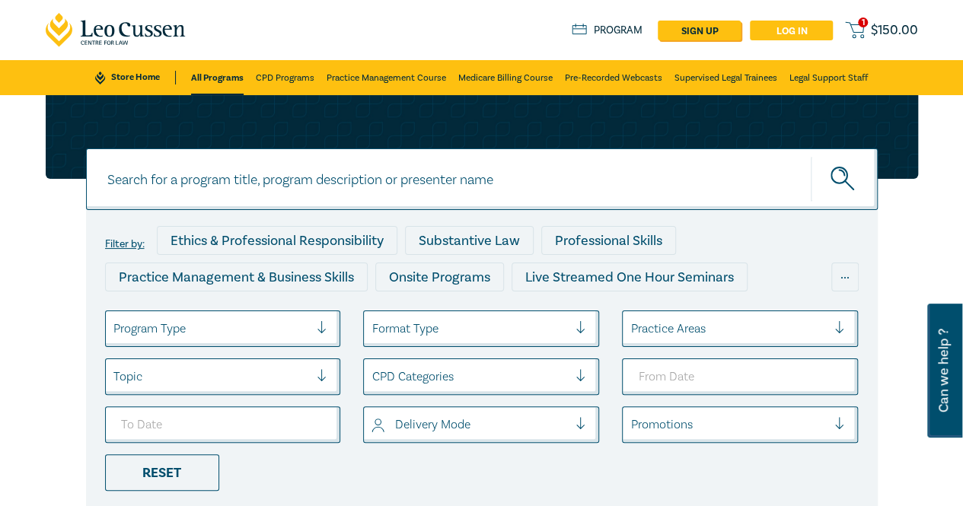
click at [777, 37] on link "Log in" at bounding box center [791, 31] width 83 height 20
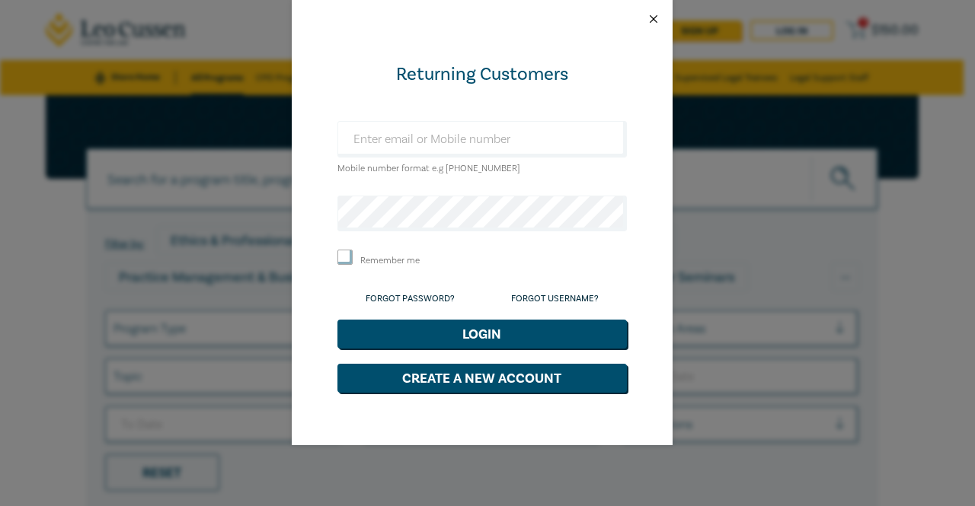
click at [654, 23] on button "Close" at bounding box center [654, 19] width 14 height 14
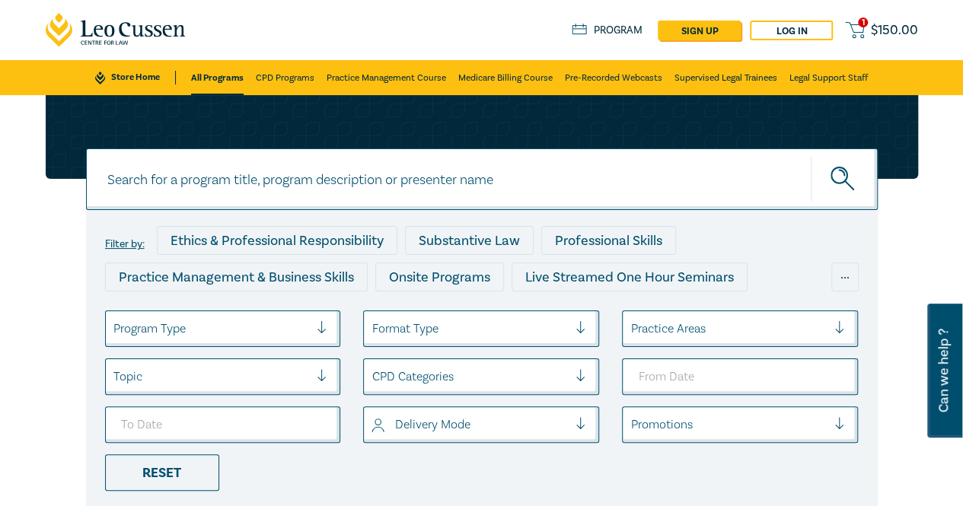
click at [171, 34] on icon at bounding box center [116, 30] width 141 height 34
drag, startPoint x: 35, startPoint y: 266, endPoint x: 0, endPoint y: 503, distance: 239.4
click at [35, 266] on div "Filter by: Ethics & Professional Responsibility Substantive Law Professional Sk…" at bounding box center [481, 326] width 963 height 462
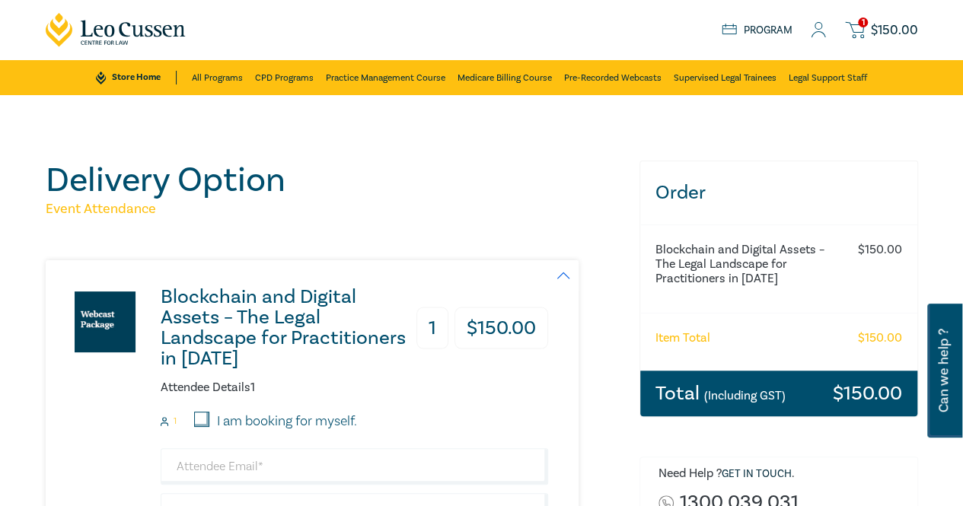
scroll to position [152, 0]
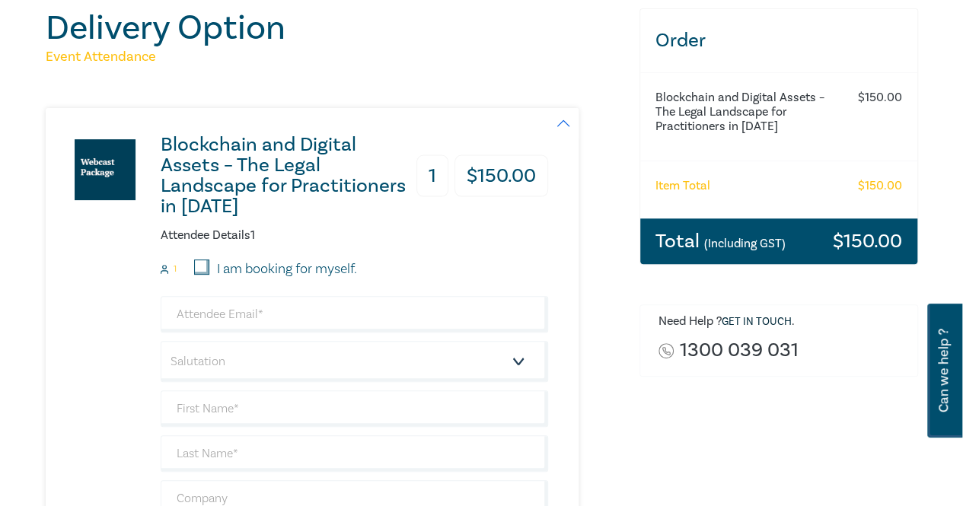
click at [196, 266] on input "I am booking for myself." at bounding box center [201, 267] width 15 height 15
checkbox input "true"
type input "mary.wang@hiwayslaw.com.au"
type input "Xinyue"
type input "Wang"
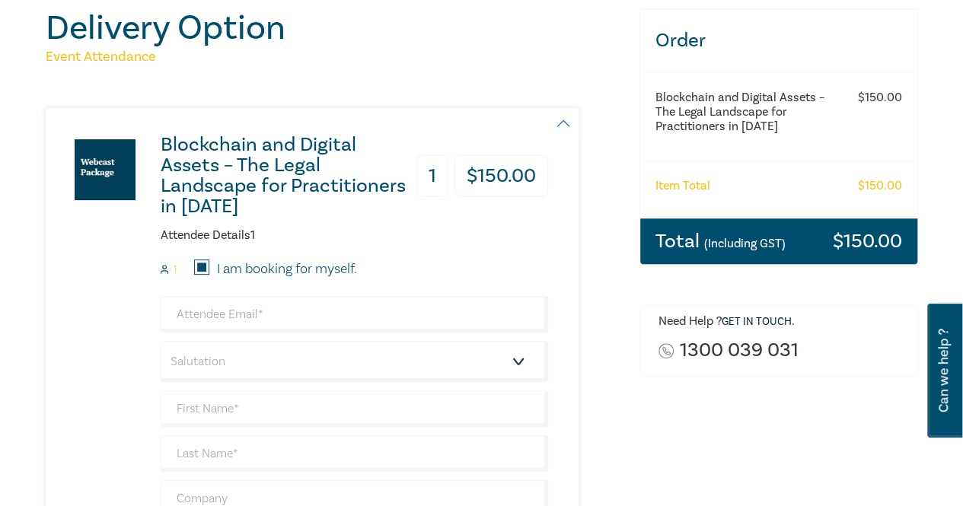
type input "413005311"
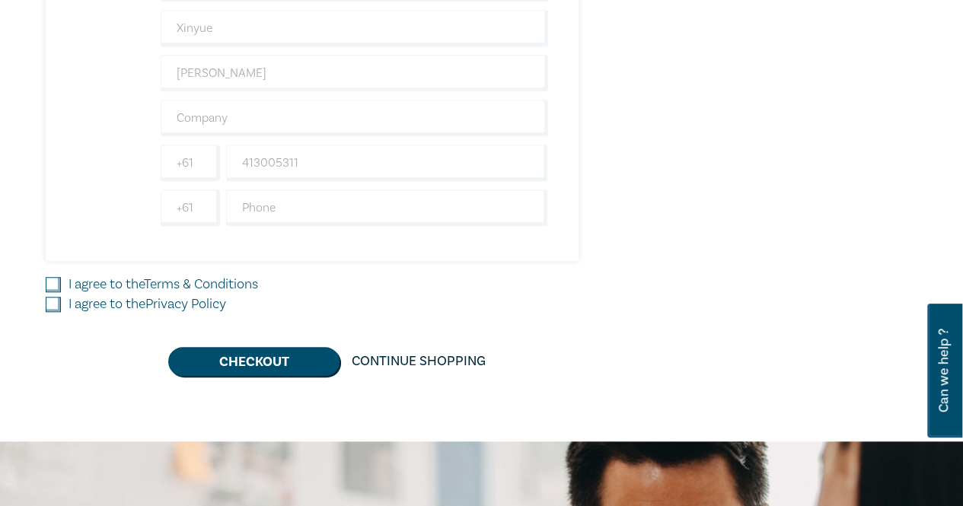
click at [51, 280] on input "I agree to the Terms & Conditions" at bounding box center [53, 284] width 15 height 15
checkbox input "true"
click at [53, 300] on input "I agree to the Privacy Policy" at bounding box center [53, 304] width 15 height 15
checkbox input "true"
click at [283, 362] on button "Checkout" at bounding box center [253, 361] width 171 height 29
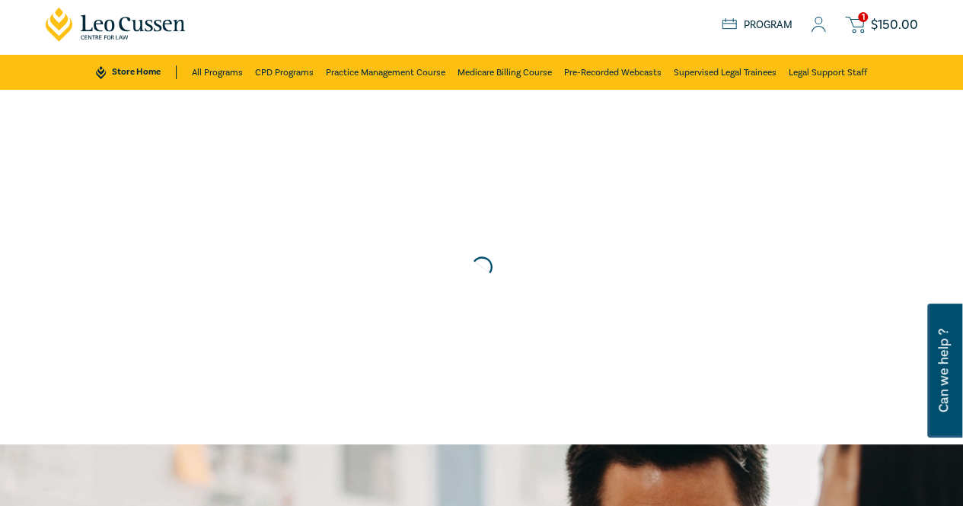
scroll to position [0, 0]
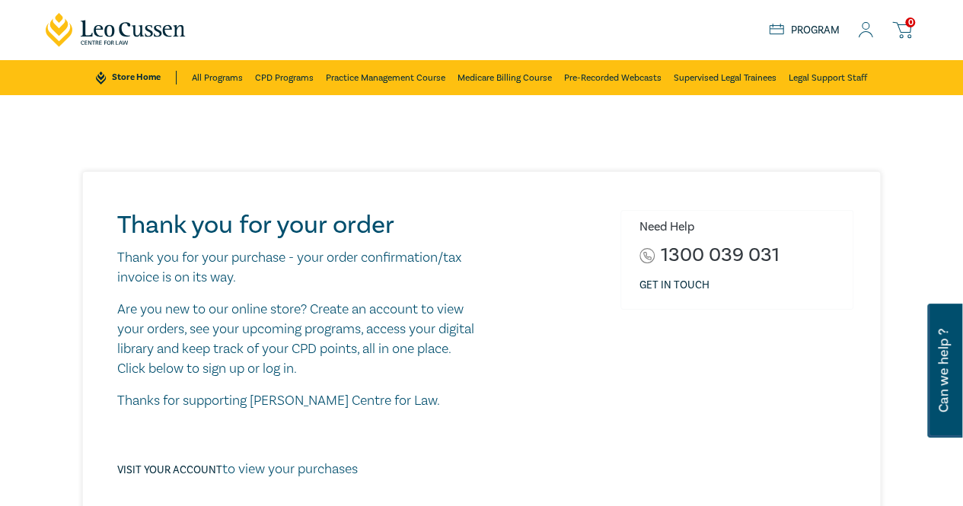
click at [864, 29] on circle at bounding box center [866, 26] width 7 height 7
